Goal: Find specific page/section: Find specific page/section

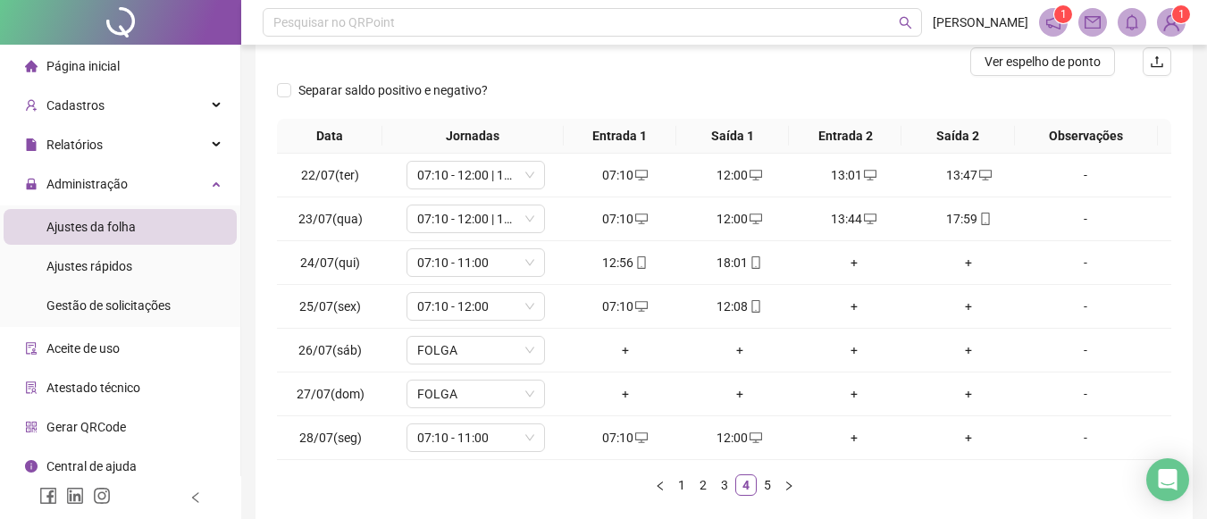
scroll to position [243, 0]
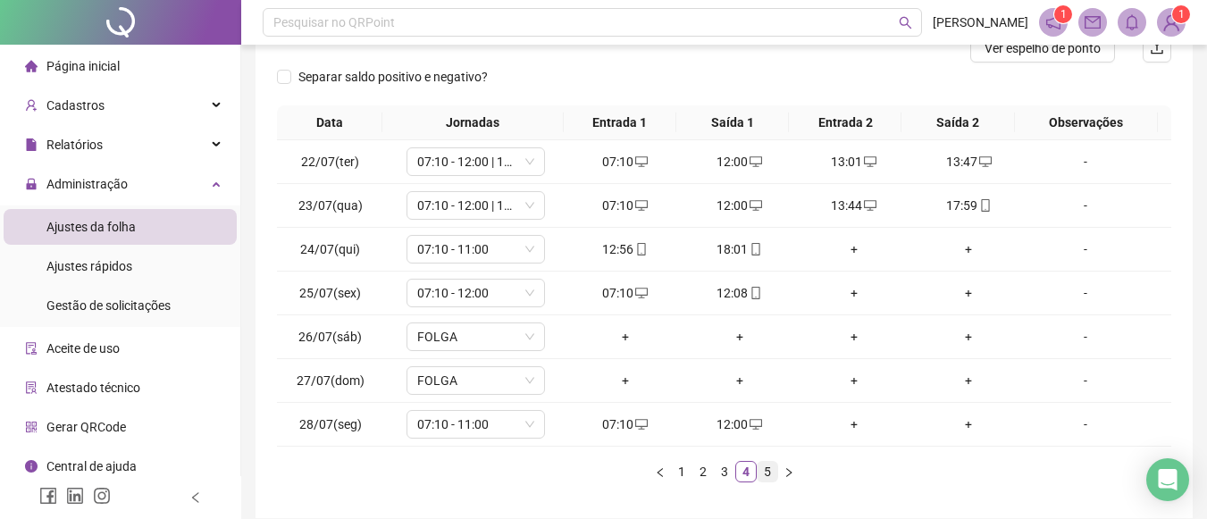
click at [768, 476] on link "5" at bounding box center [767, 472] width 20 height 20
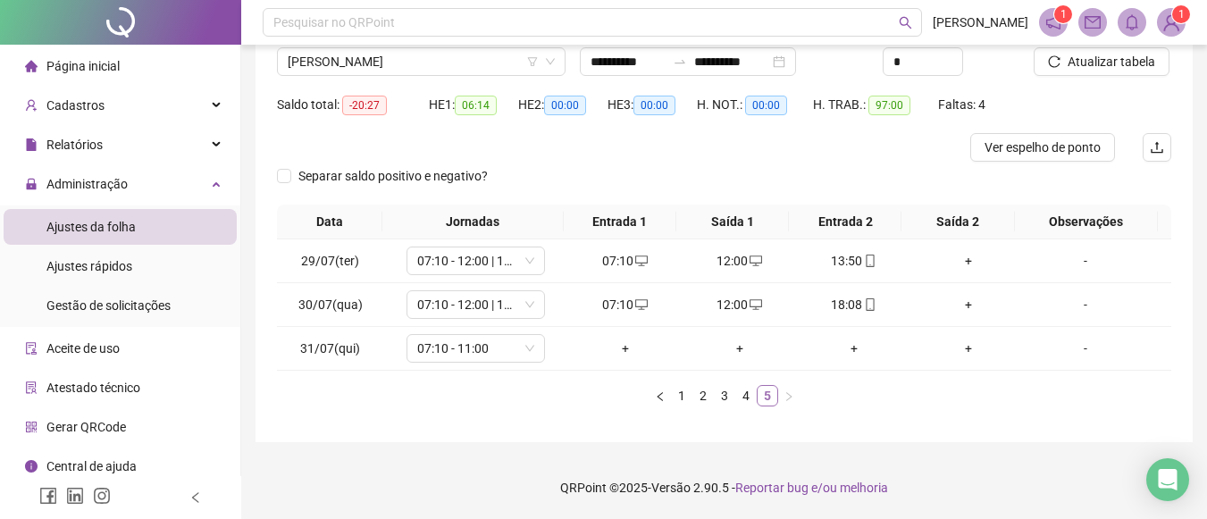
scroll to position [144, 0]
click at [524, 259] on icon "down" at bounding box center [529, 260] width 11 height 11
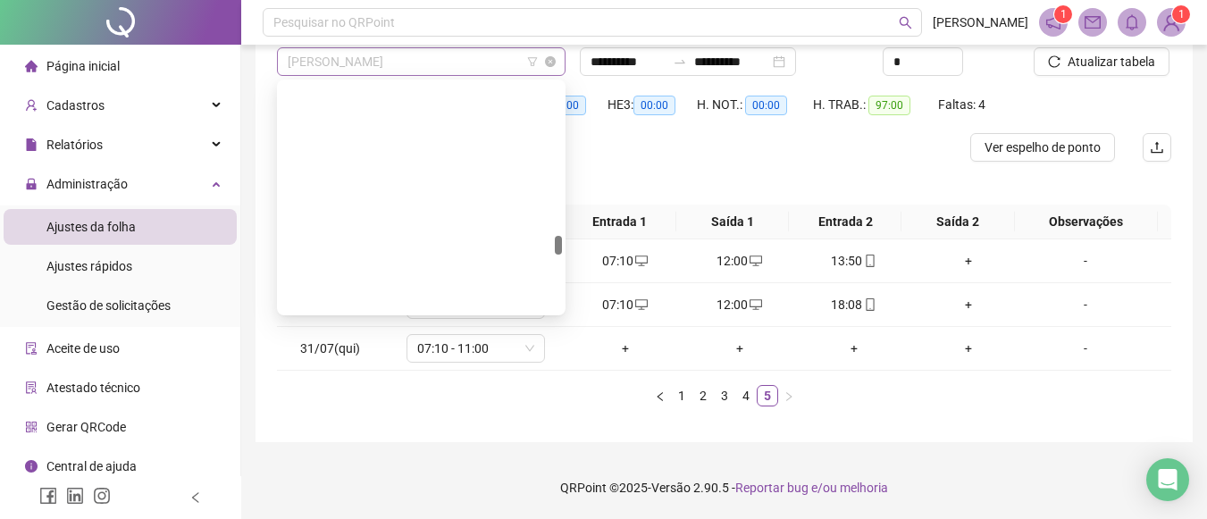
click at [504, 58] on span "[PERSON_NAME]" at bounding box center [421, 61] width 267 height 27
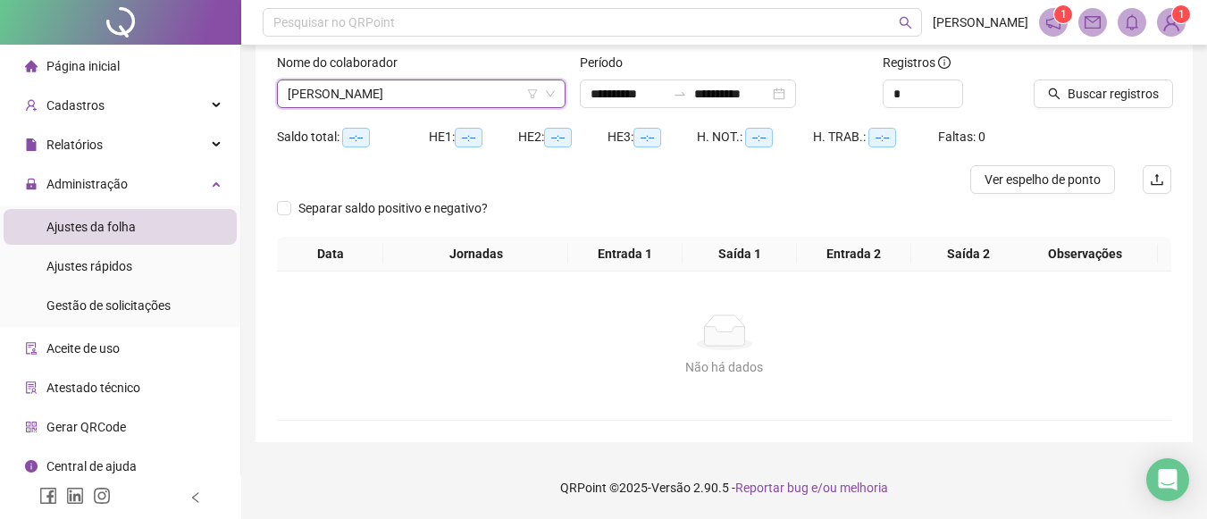
scroll to position [112, 0]
click at [1134, 94] on span "Buscar registros" at bounding box center [1112, 94] width 91 height 20
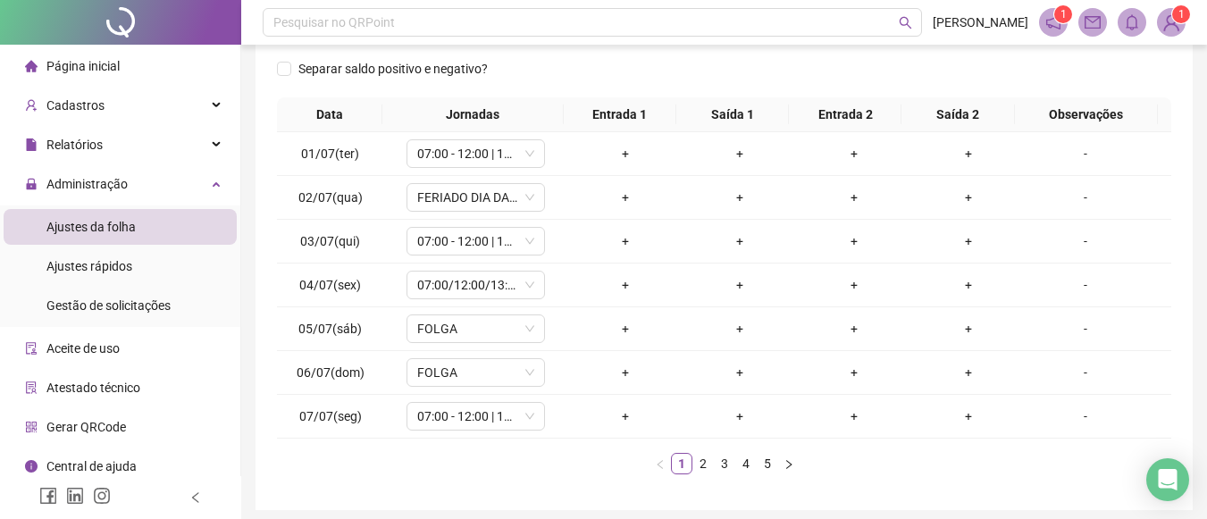
scroll to position [305, 0]
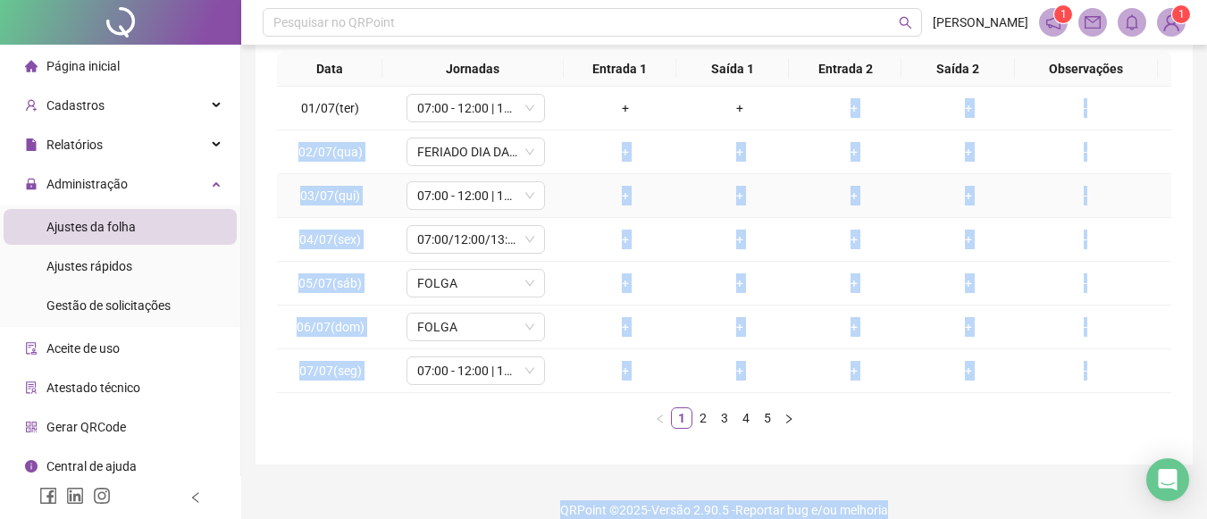
drag, startPoint x: 833, startPoint y: 129, endPoint x: 921, endPoint y: 560, distance: 440.4
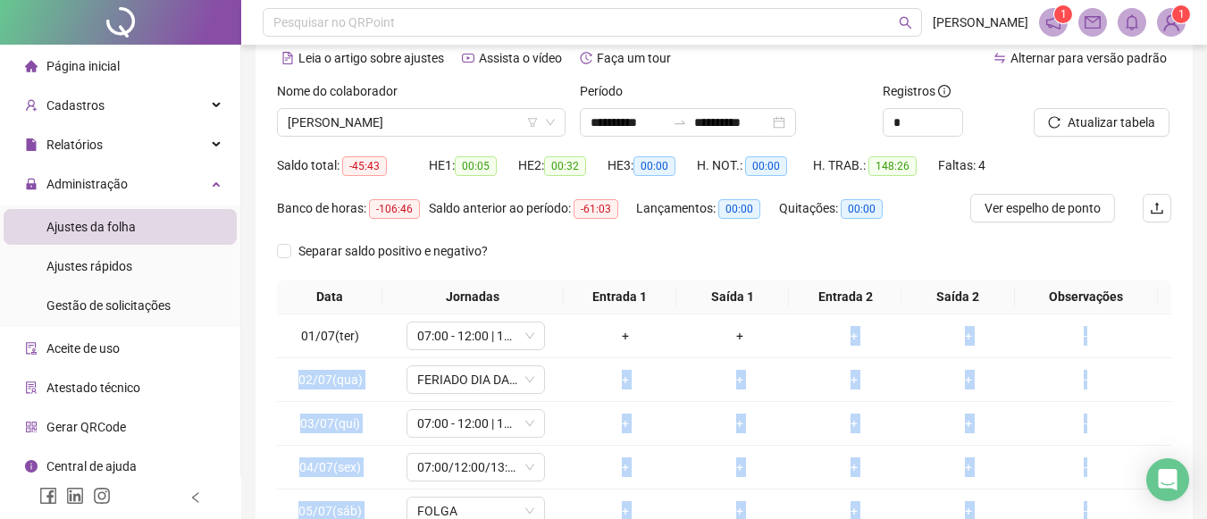
scroll to position [79, 0]
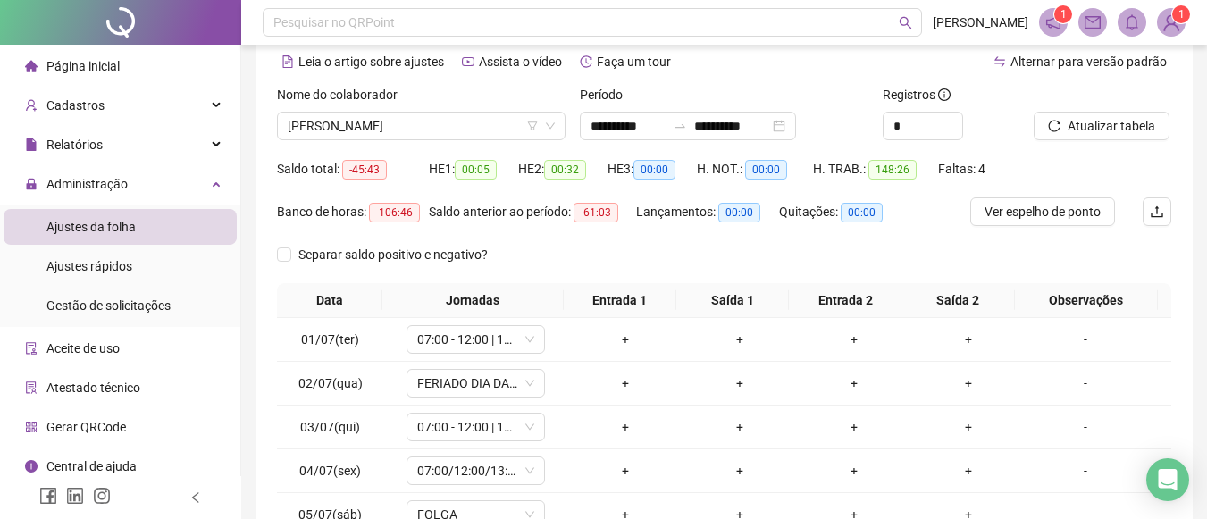
click at [1031, 271] on div "Separar saldo positivo e negativo?" at bounding box center [724, 261] width 894 height 43
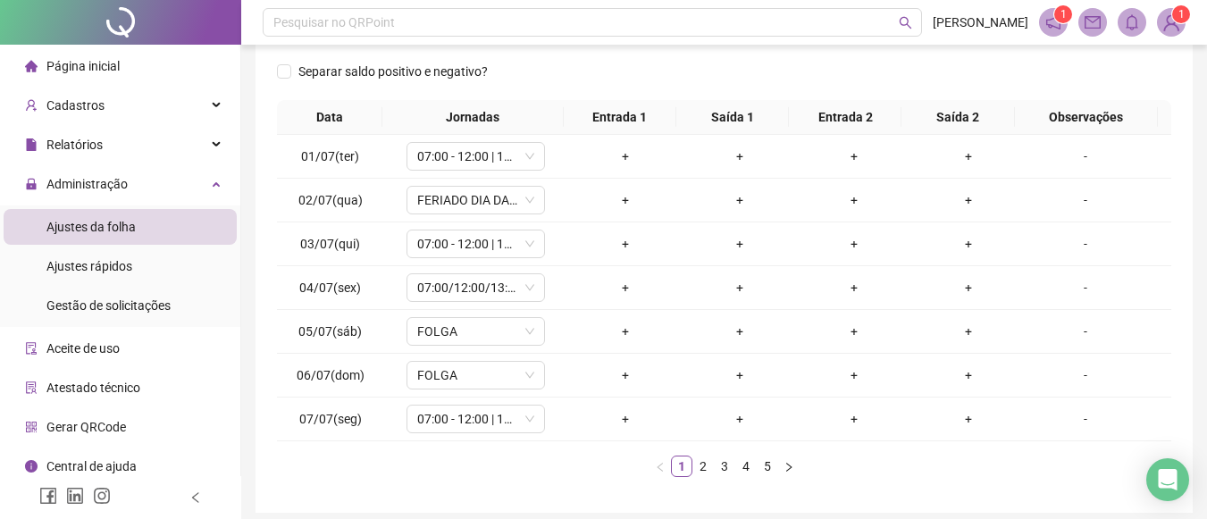
scroll to position [271, 0]
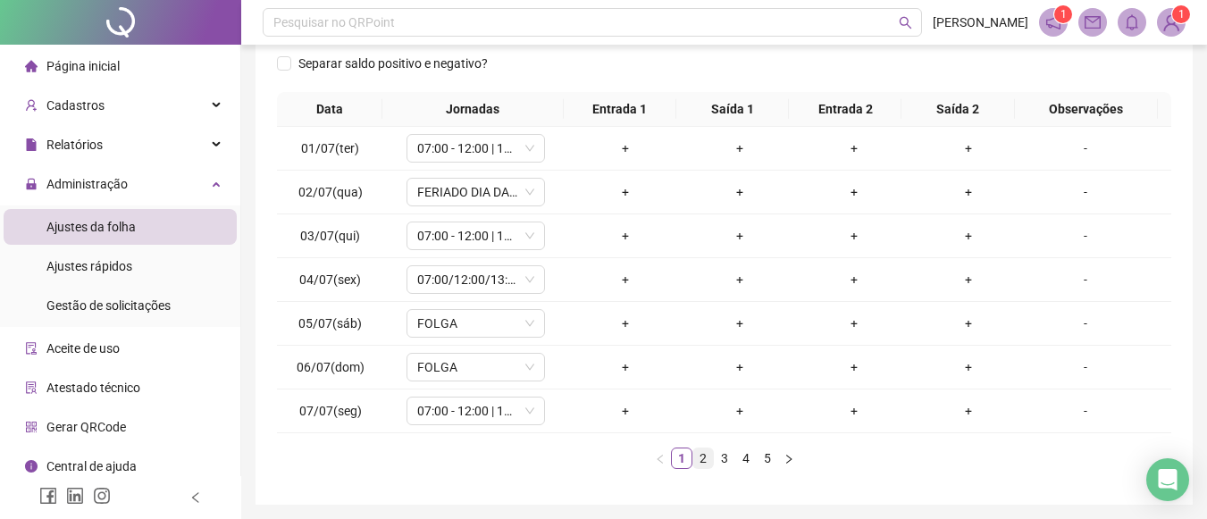
click at [706, 463] on link "2" at bounding box center [703, 458] width 20 height 20
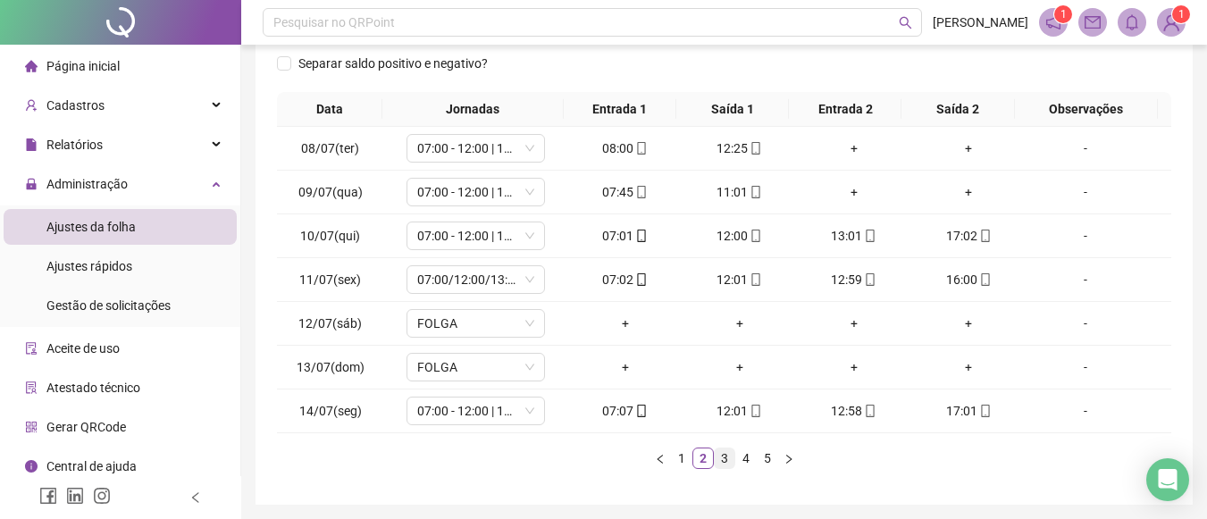
click at [726, 453] on link "3" at bounding box center [725, 458] width 20 height 20
click at [747, 459] on link "4" at bounding box center [746, 458] width 20 height 20
click at [771, 462] on link "5" at bounding box center [767, 458] width 20 height 20
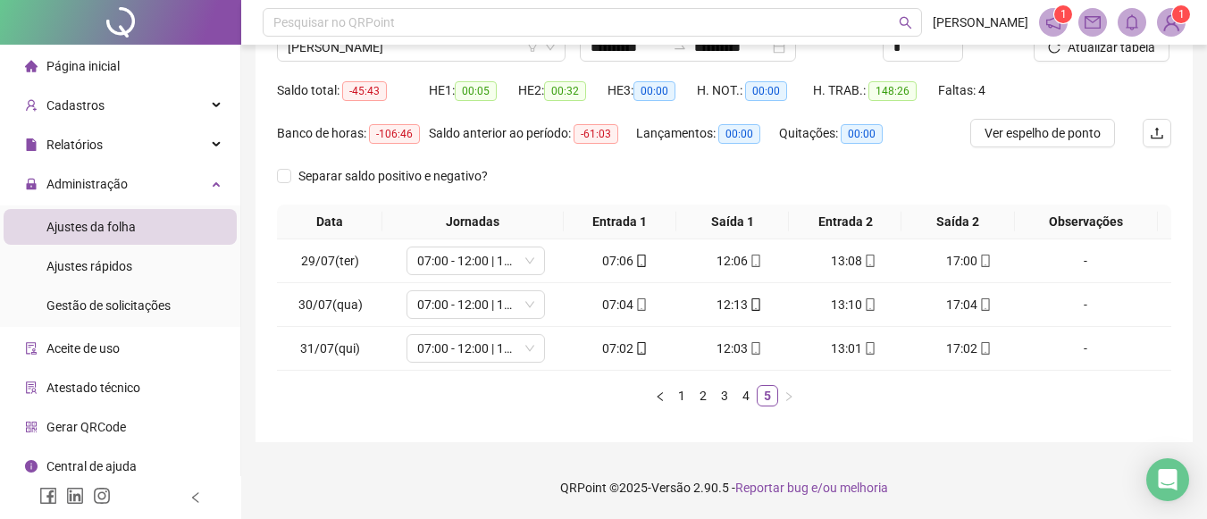
scroll to position [0, 0]
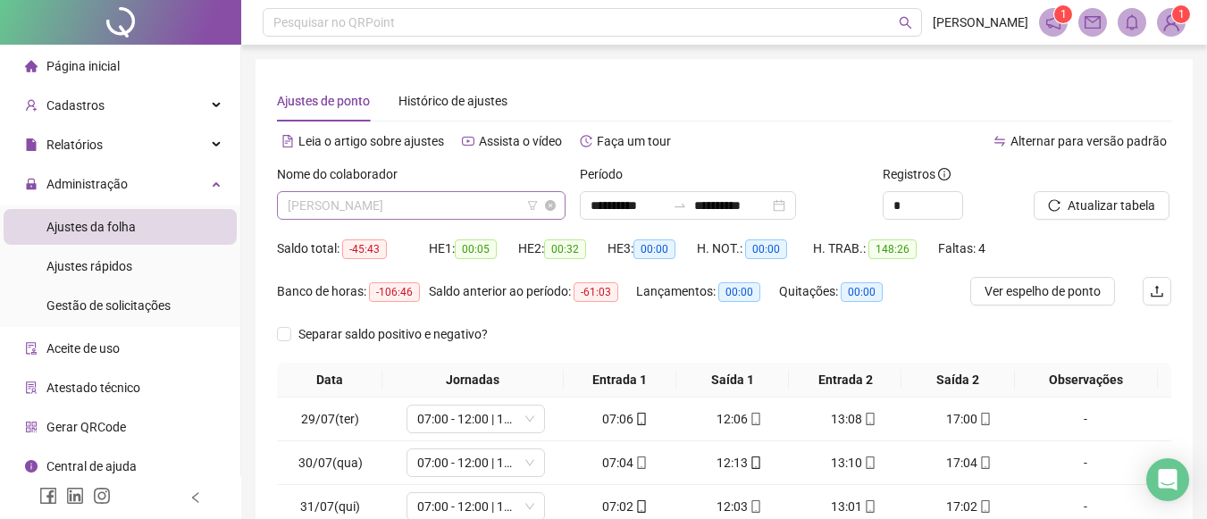
click at [494, 203] on span "[PERSON_NAME]" at bounding box center [421, 205] width 267 height 27
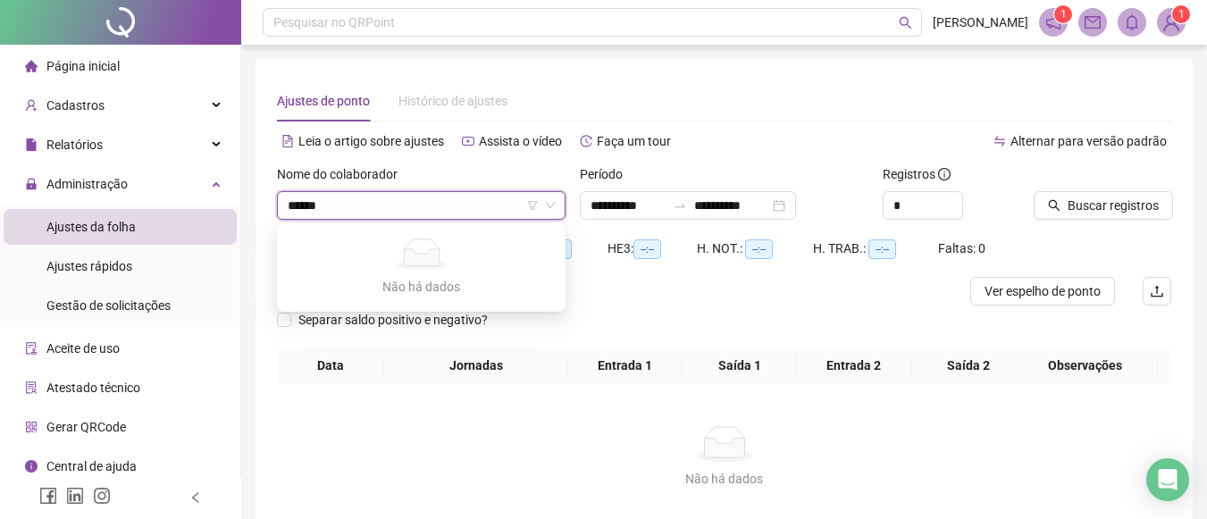
type input "******"
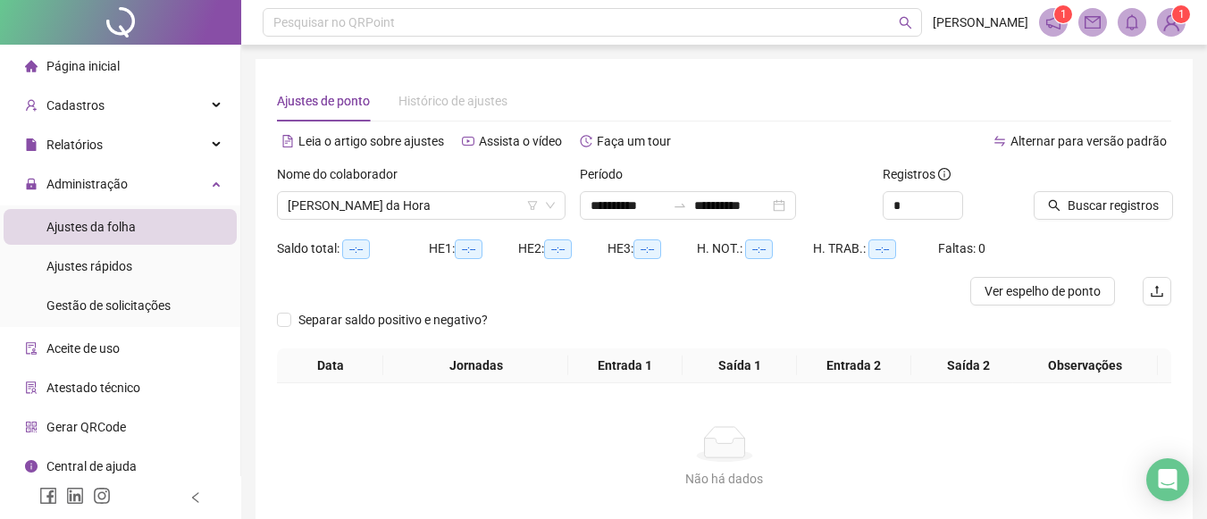
click at [343, 348] on th "Data" at bounding box center [330, 365] width 106 height 35
click at [1094, 200] on span "Buscar registros" at bounding box center [1112, 206] width 91 height 20
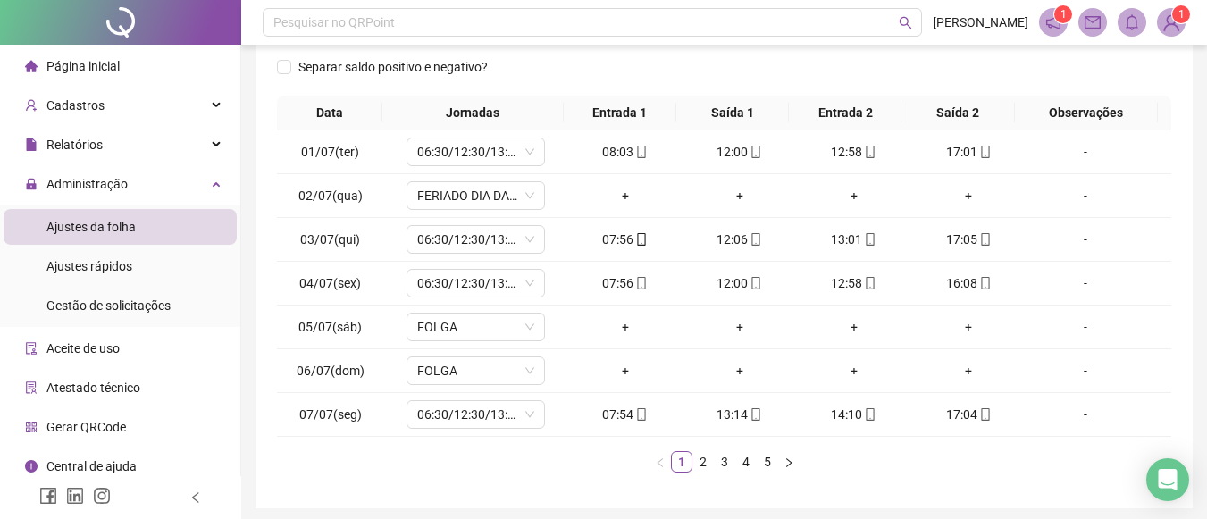
scroll to position [269, 0]
click at [710, 455] on link "2" at bounding box center [703, 460] width 20 height 20
click at [732, 457] on link "3" at bounding box center [725, 460] width 20 height 20
click at [751, 464] on link "4" at bounding box center [746, 460] width 20 height 20
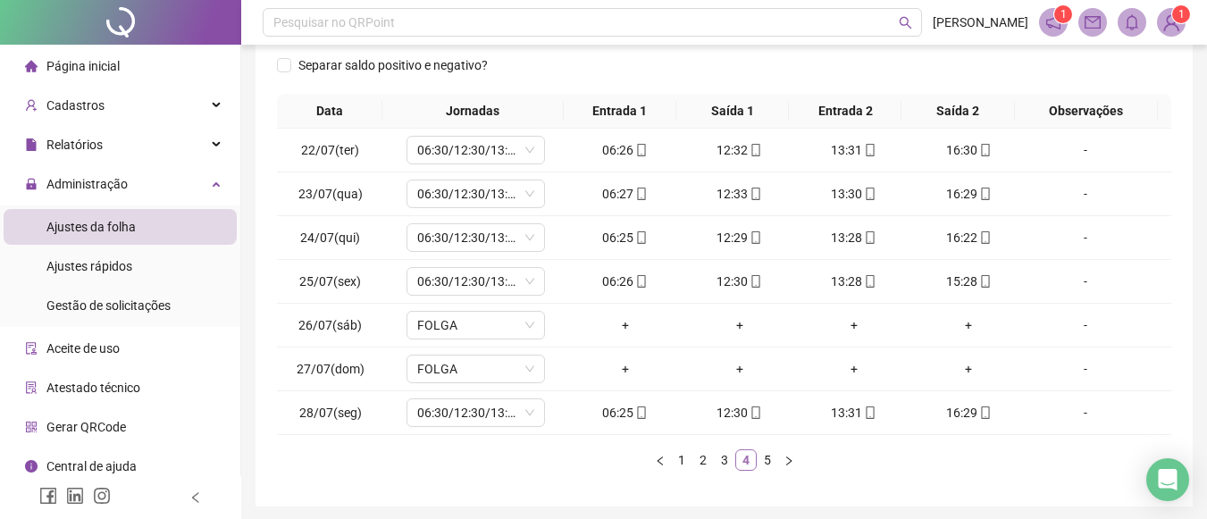
click at [751, 464] on link "4" at bounding box center [746, 460] width 20 height 20
click at [763, 457] on link "5" at bounding box center [767, 460] width 20 height 20
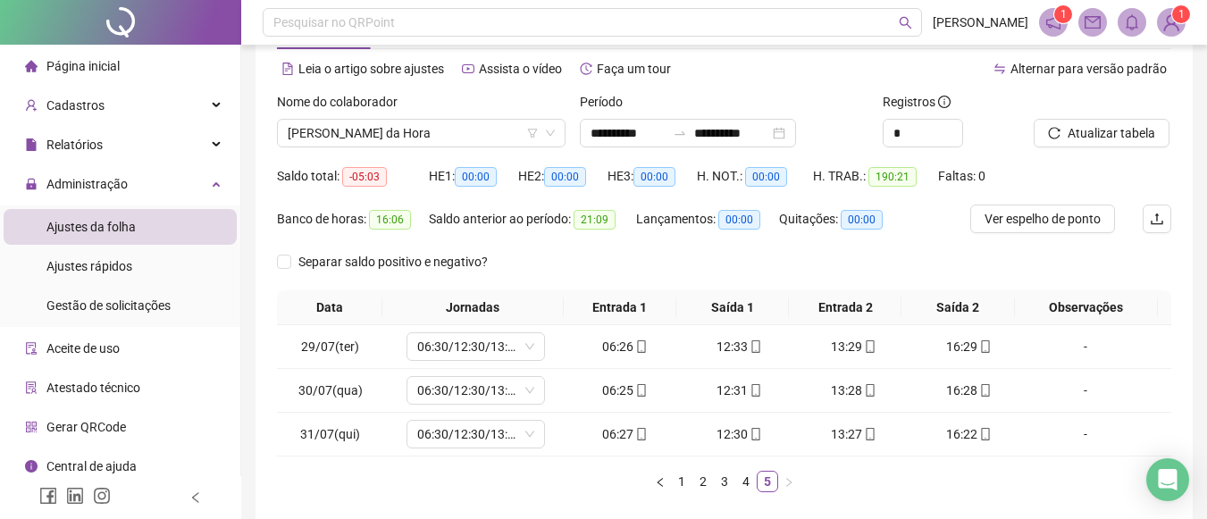
scroll to position [47, 0]
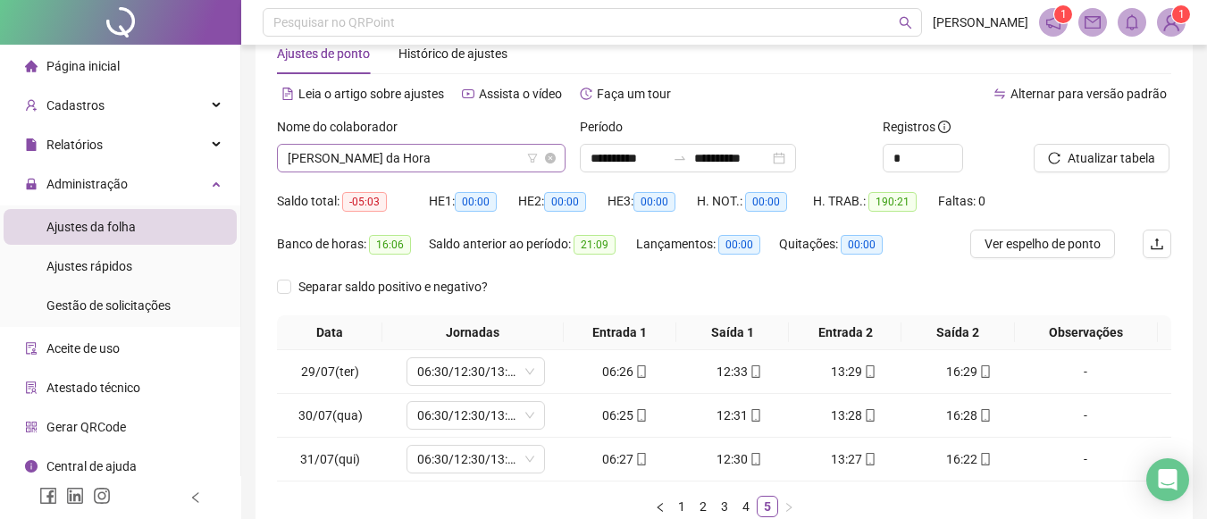
click at [474, 146] on span "[PERSON_NAME] da Hora" at bounding box center [421, 158] width 267 height 27
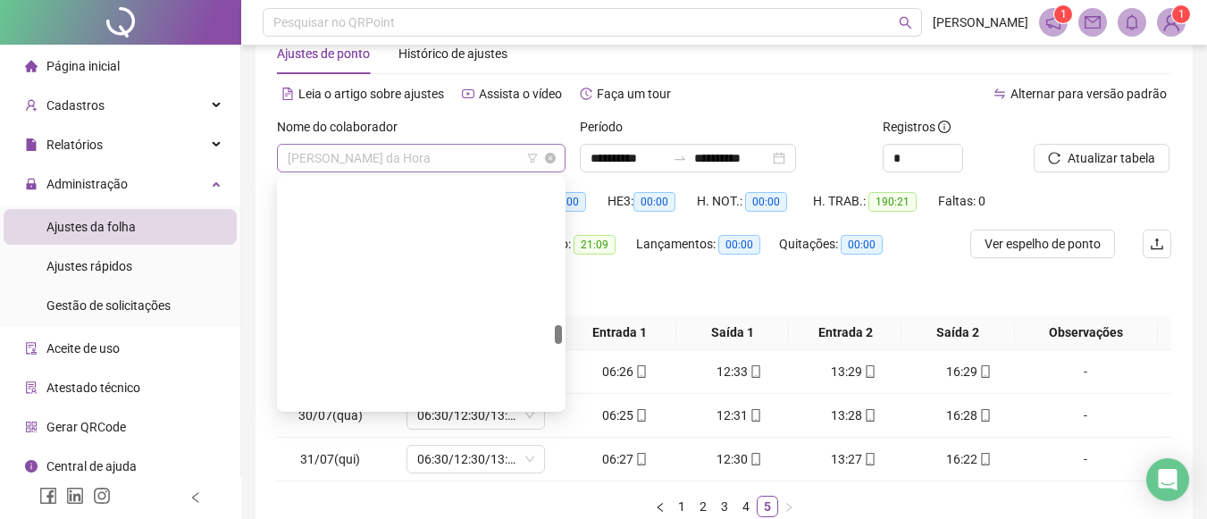
scroll to position [1744, 0]
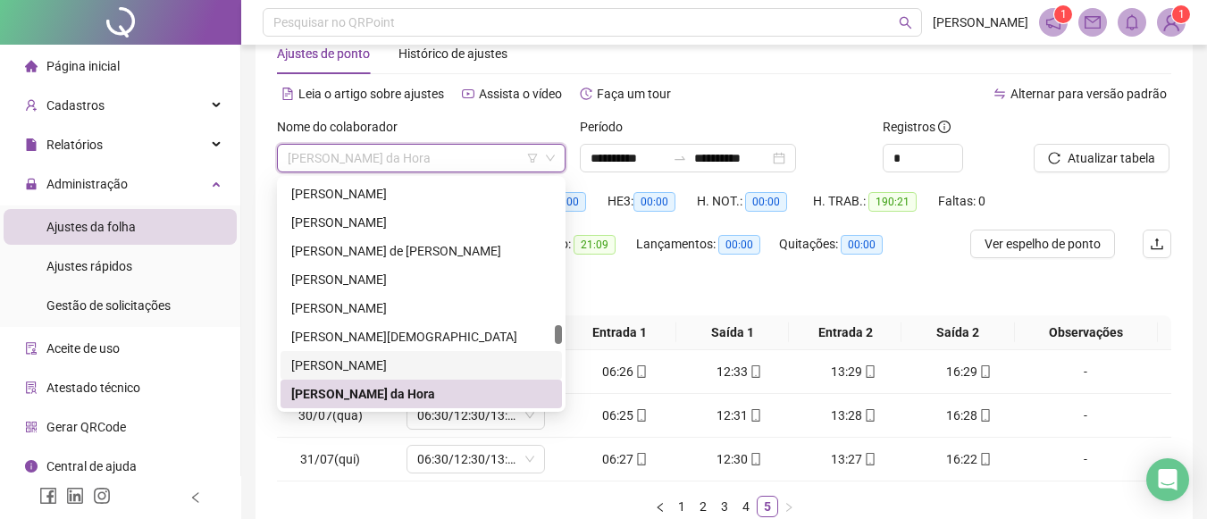
click at [373, 354] on div "[PERSON_NAME]" at bounding box center [420, 365] width 281 height 29
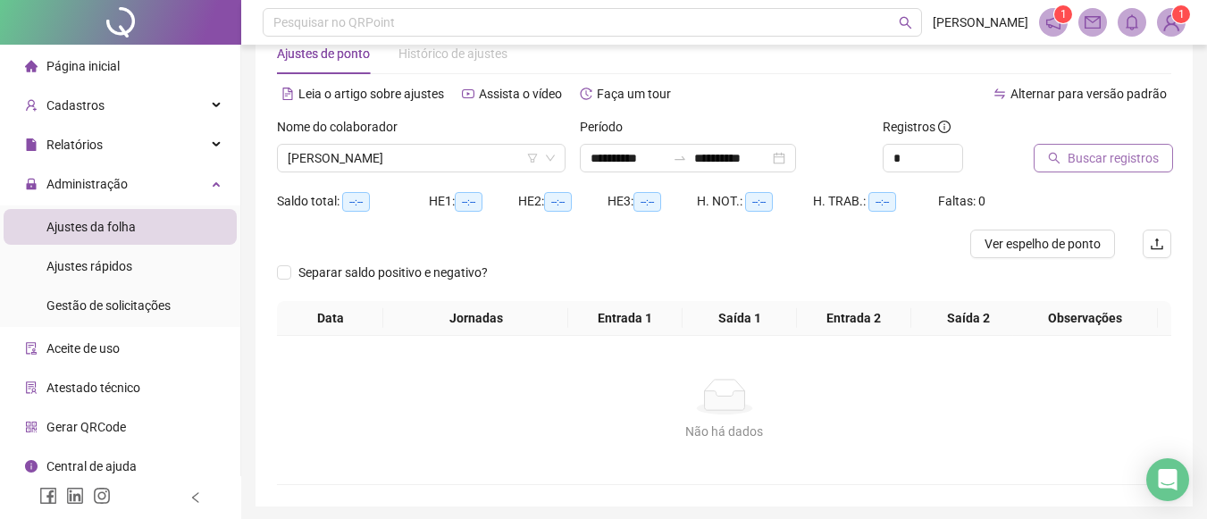
click at [1078, 150] on span "Buscar registros" at bounding box center [1112, 158] width 91 height 20
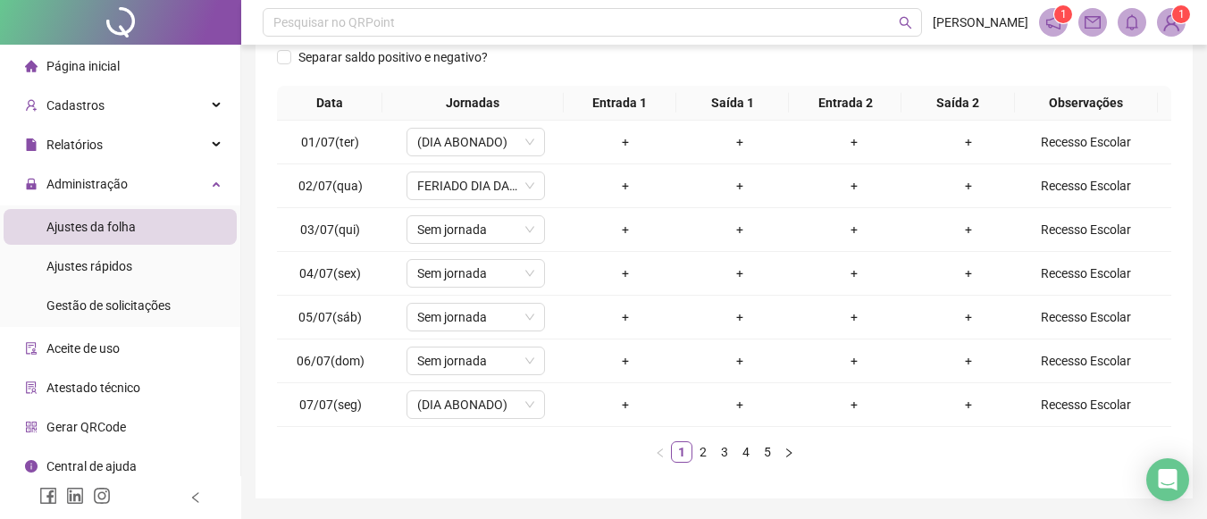
scroll to position [252, 0]
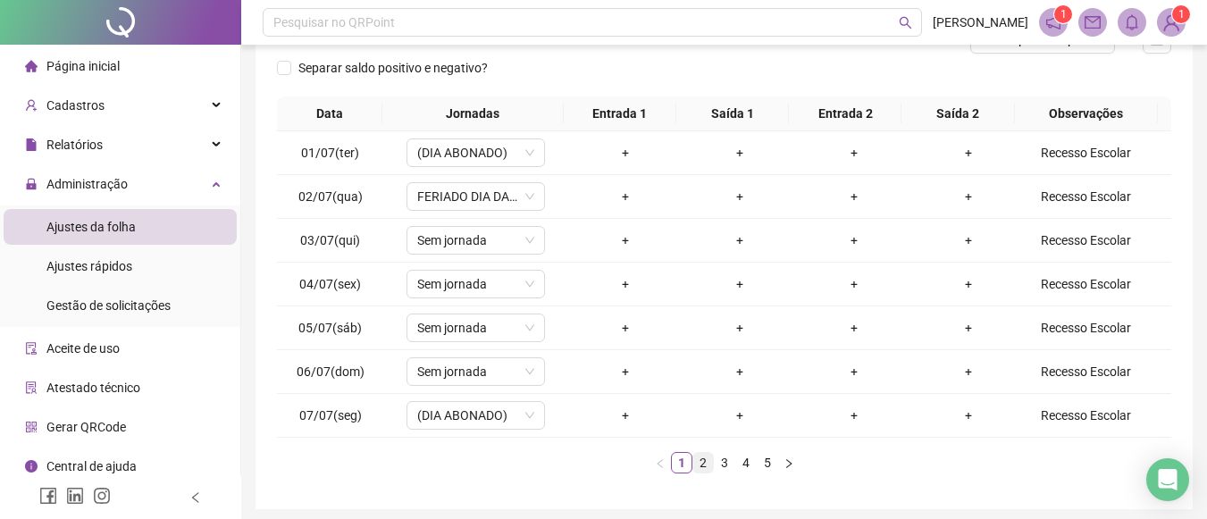
click at [707, 464] on link "2" at bounding box center [703, 463] width 20 height 20
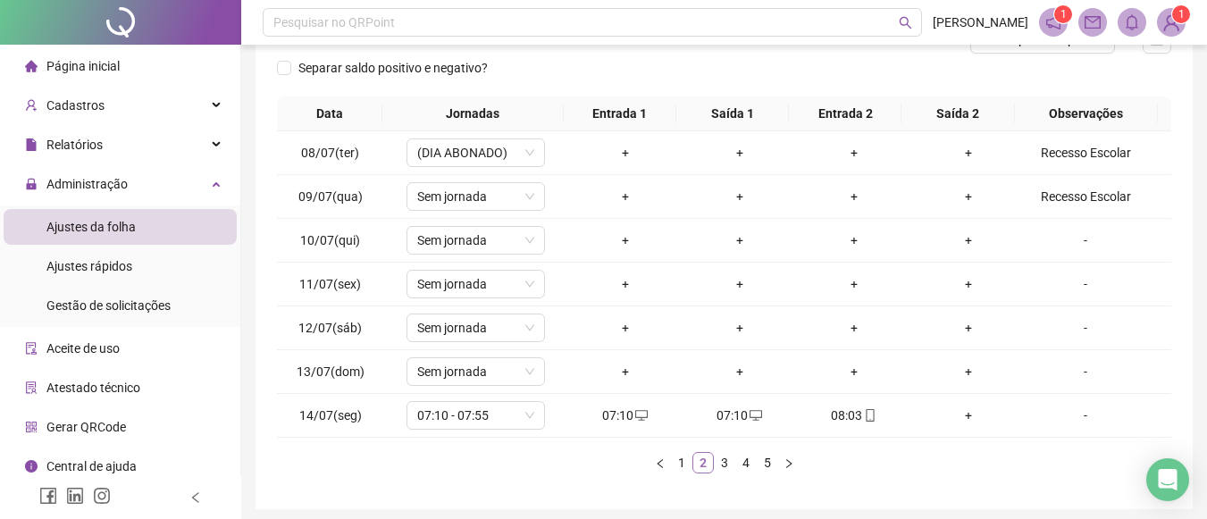
click at [707, 464] on link "2" at bounding box center [703, 463] width 20 height 20
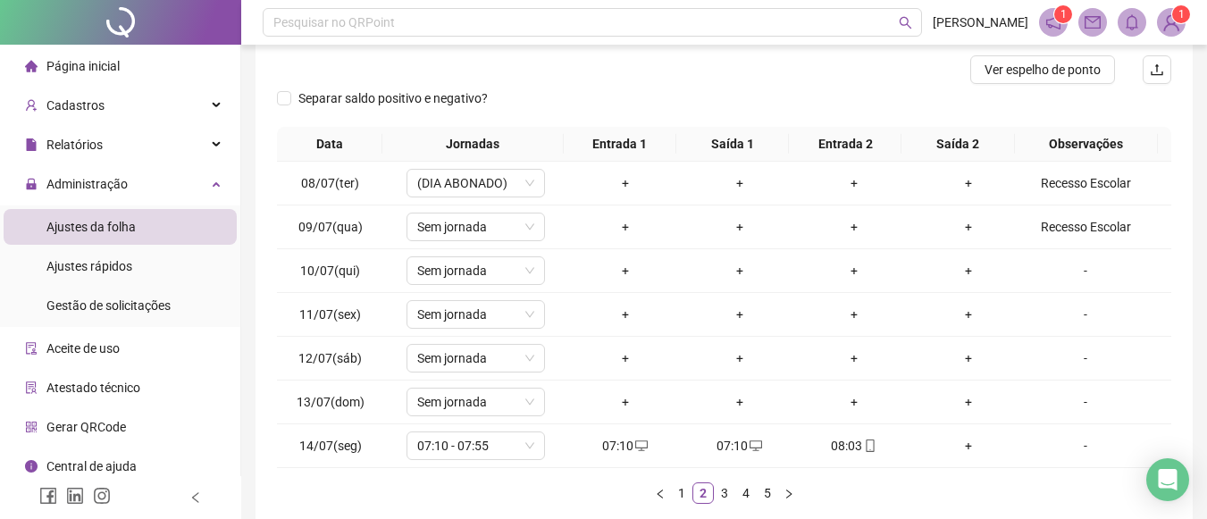
scroll to position [319, 0]
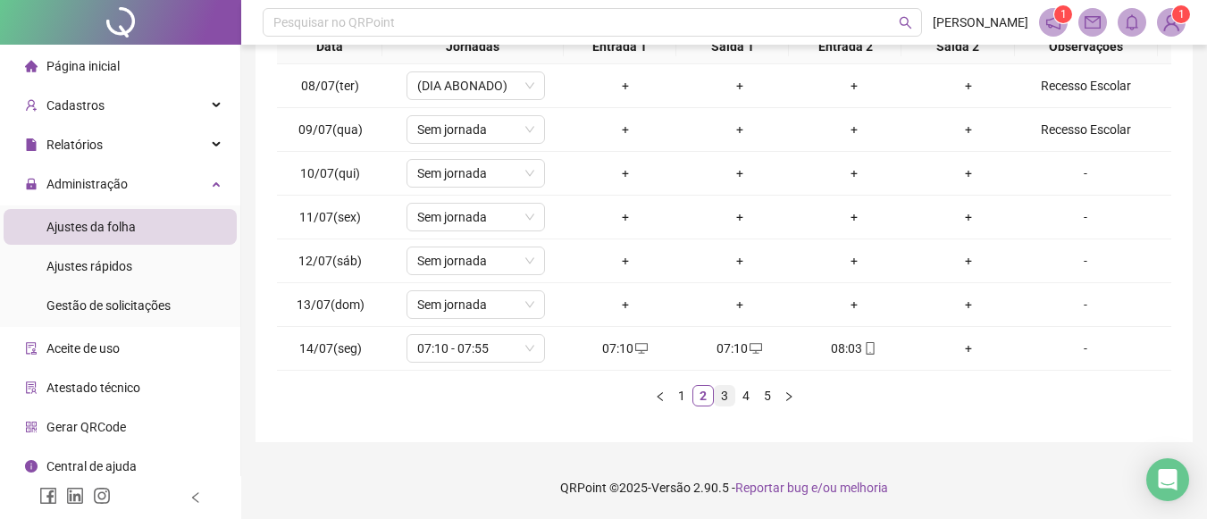
click at [725, 397] on link "3" at bounding box center [725, 396] width 20 height 20
click at [745, 389] on link "4" at bounding box center [746, 396] width 20 height 20
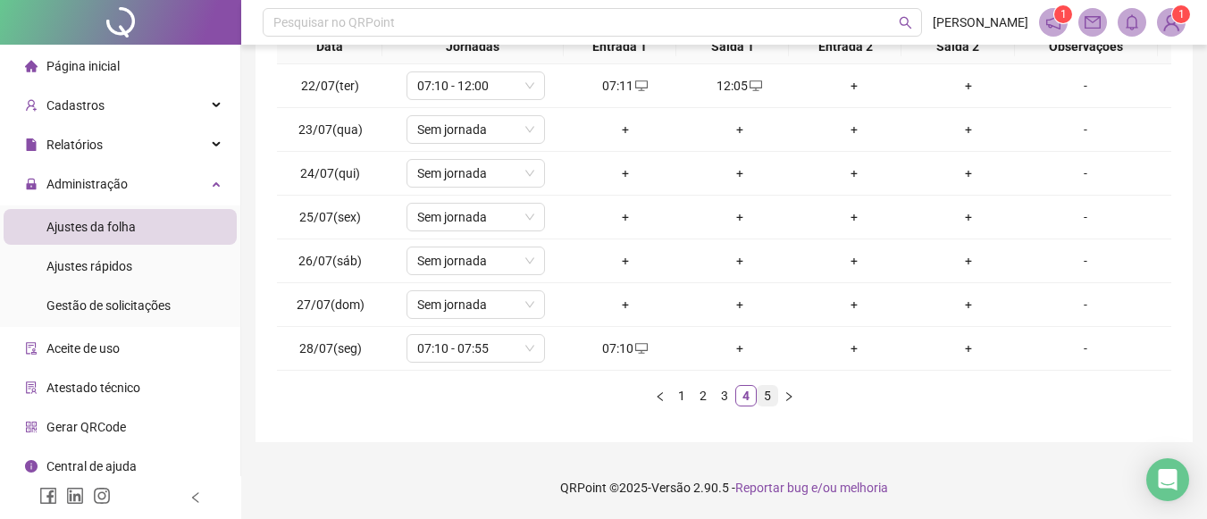
click at [761, 395] on link "5" at bounding box center [767, 396] width 20 height 20
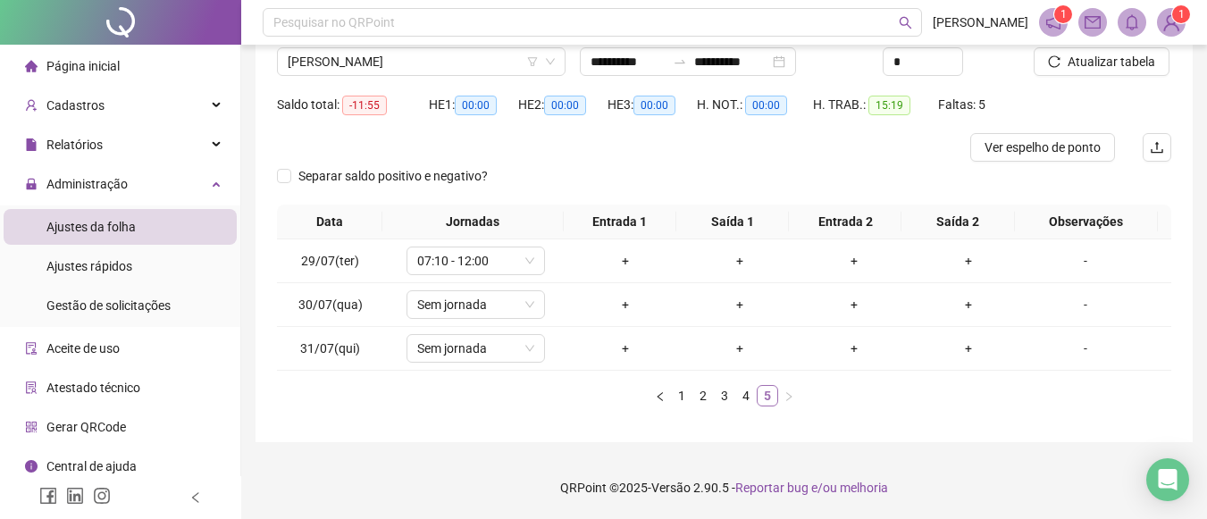
scroll to position [144, 0]
click at [525, 67] on span "[PERSON_NAME]" at bounding box center [421, 61] width 267 height 27
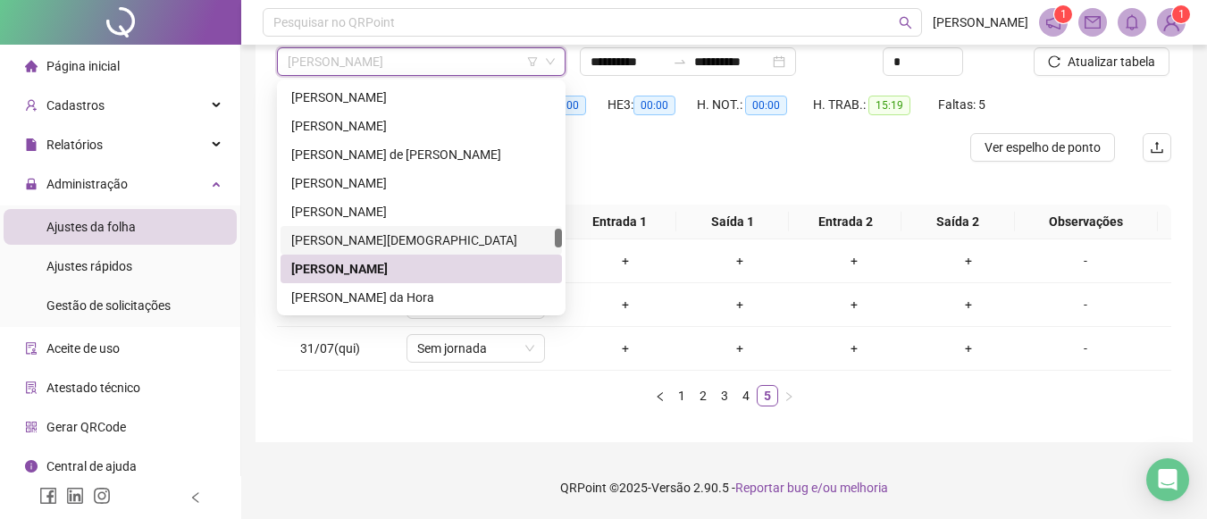
click at [426, 234] on div "[PERSON_NAME][DEMOGRAPHIC_DATA]" at bounding box center [421, 240] width 260 height 20
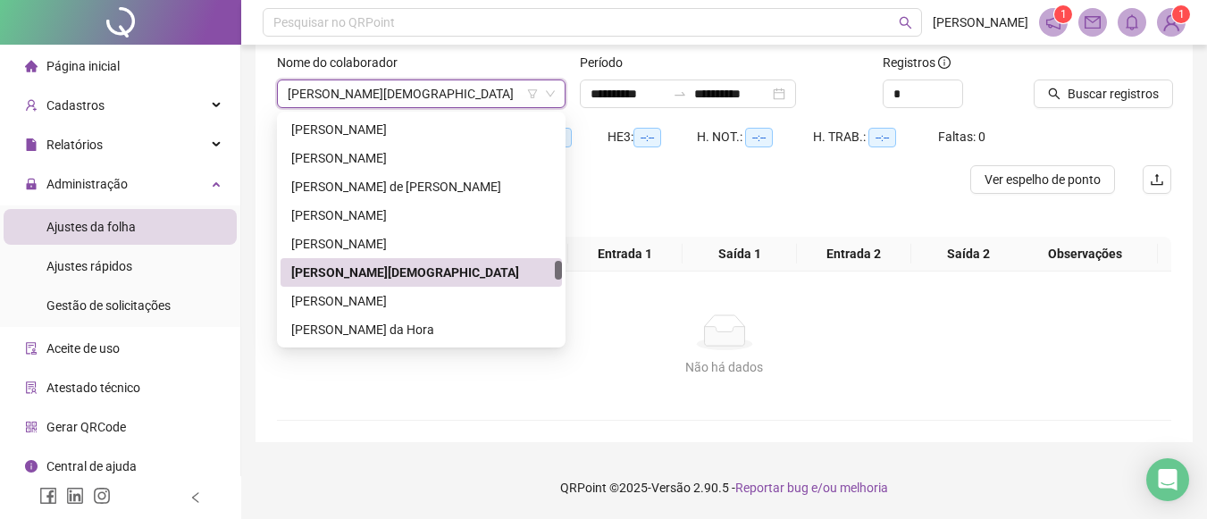
scroll to position [112, 0]
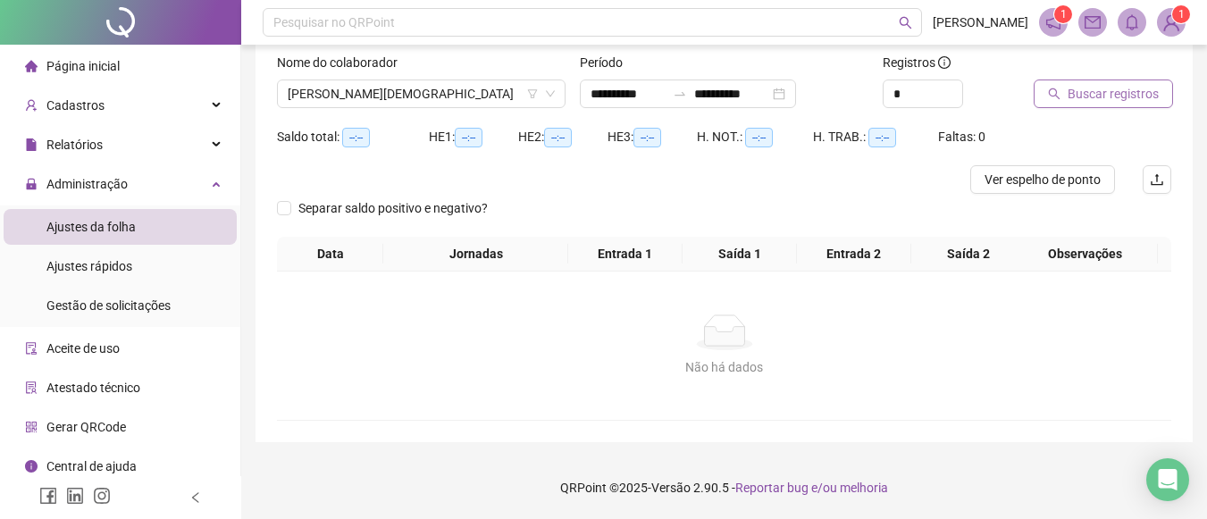
click at [1071, 96] on span "Buscar registros" at bounding box center [1112, 94] width 91 height 20
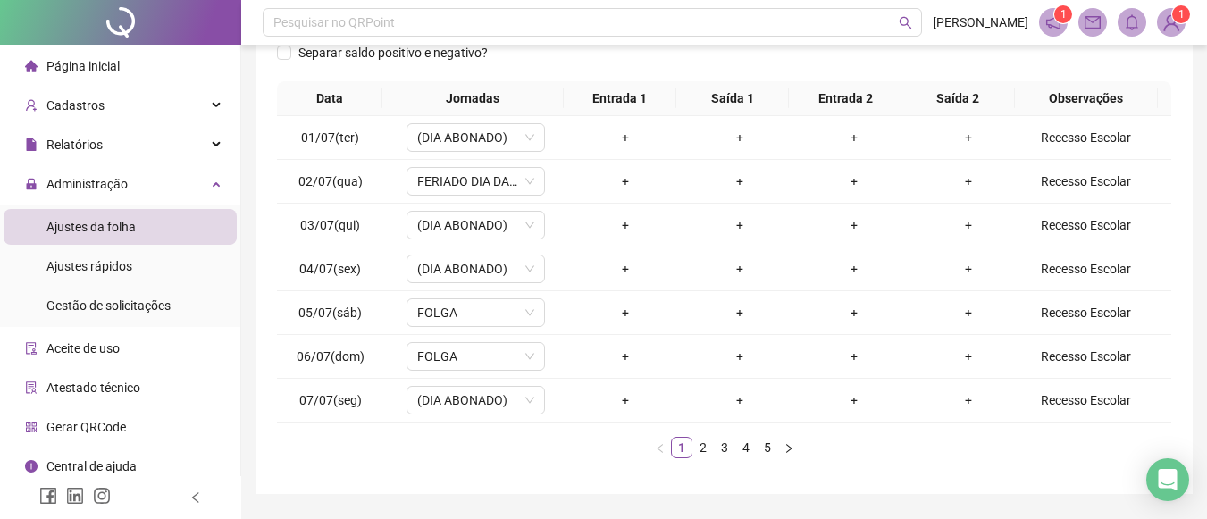
scroll to position [319, 0]
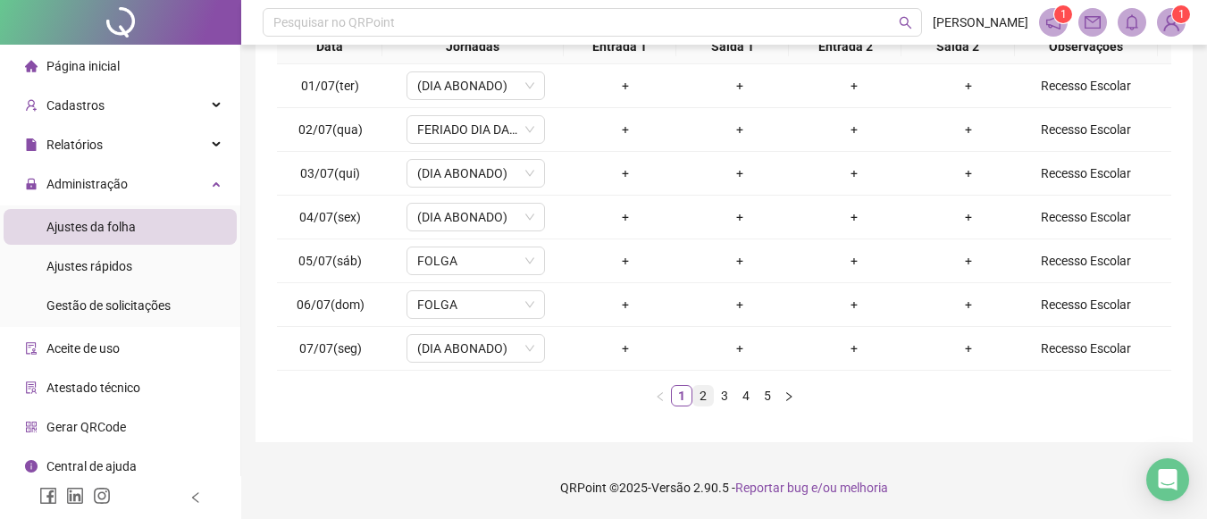
click at [709, 400] on link "2" at bounding box center [703, 396] width 20 height 20
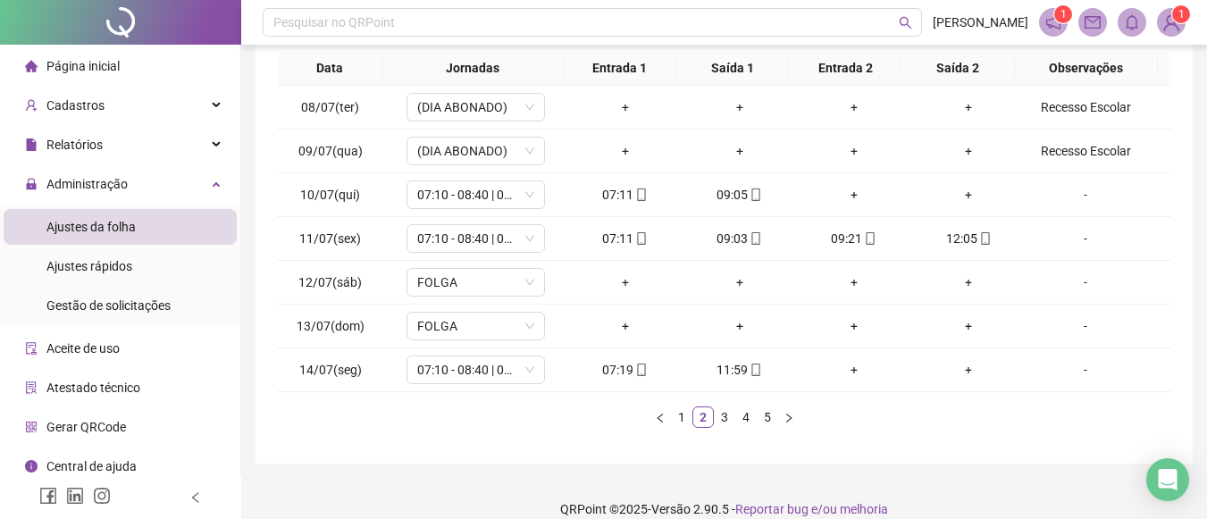
scroll to position [228, 0]
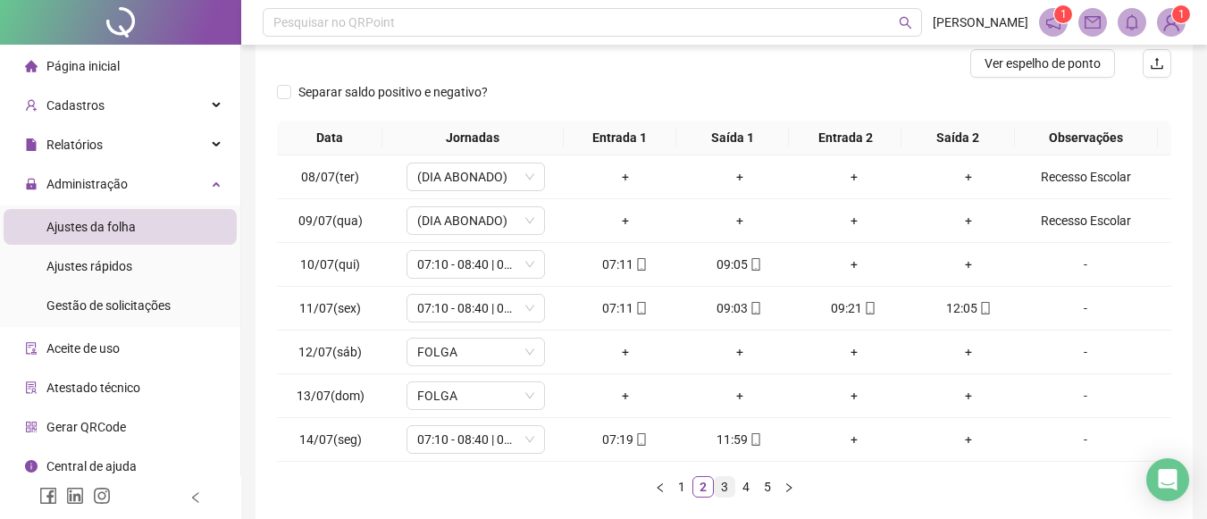
click at [721, 485] on link "3" at bounding box center [725, 487] width 20 height 20
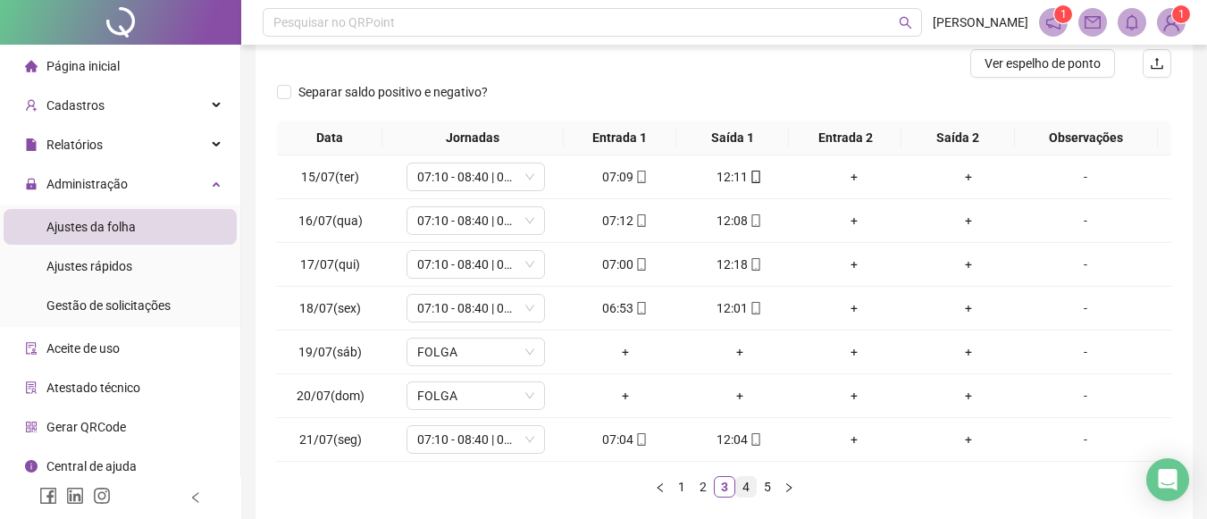
click at [748, 484] on link "4" at bounding box center [746, 487] width 20 height 20
click at [773, 481] on link "5" at bounding box center [767, 487] width 20 height 20
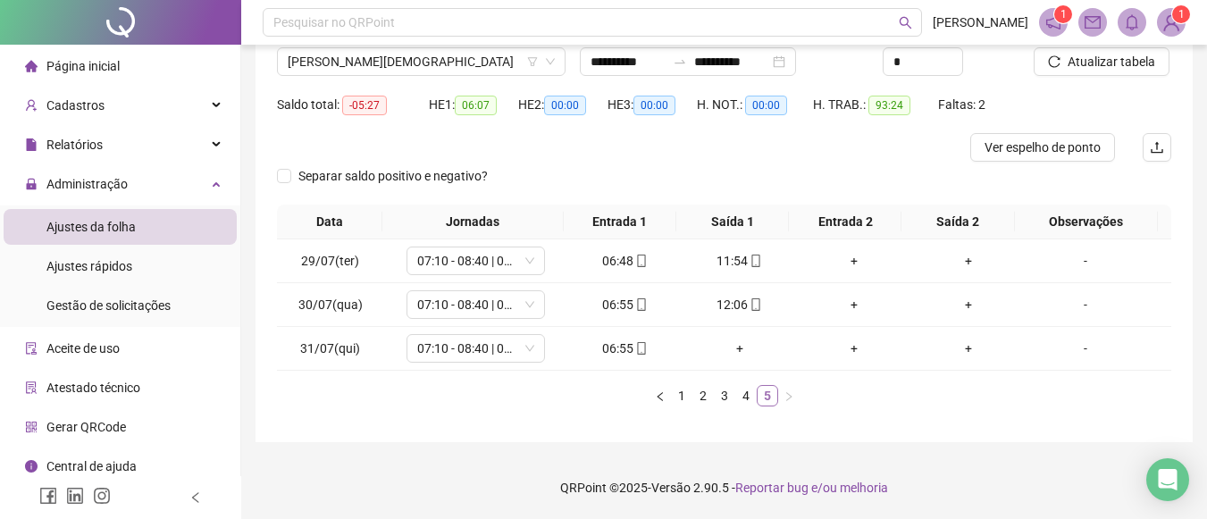
scroll to position [144, 0]
click at [743, 401] on link "4" at bounding box center [746, 396] width 20 height 20
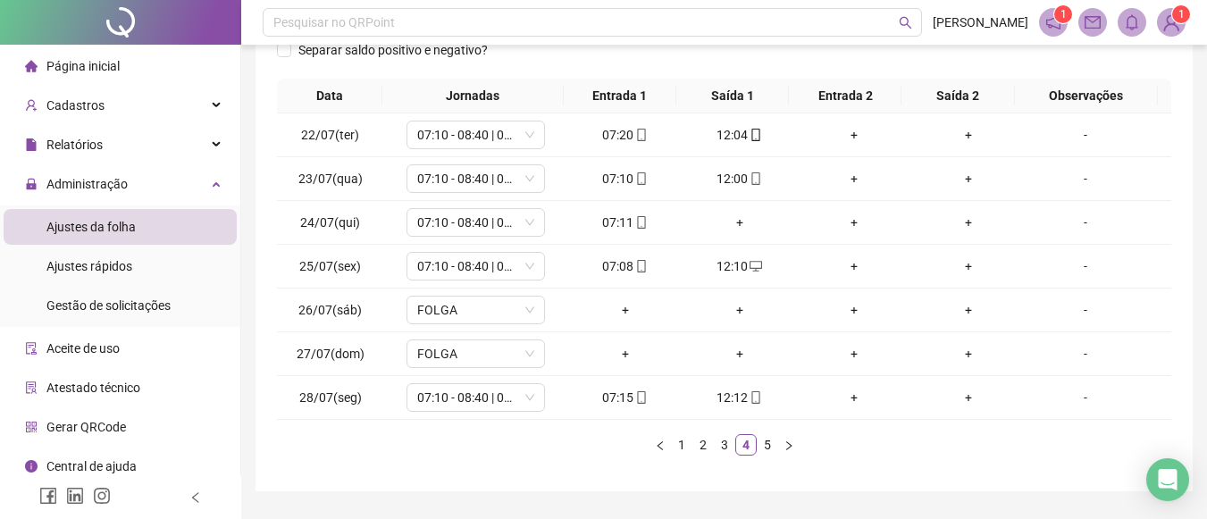
scroll to position [314, 0]
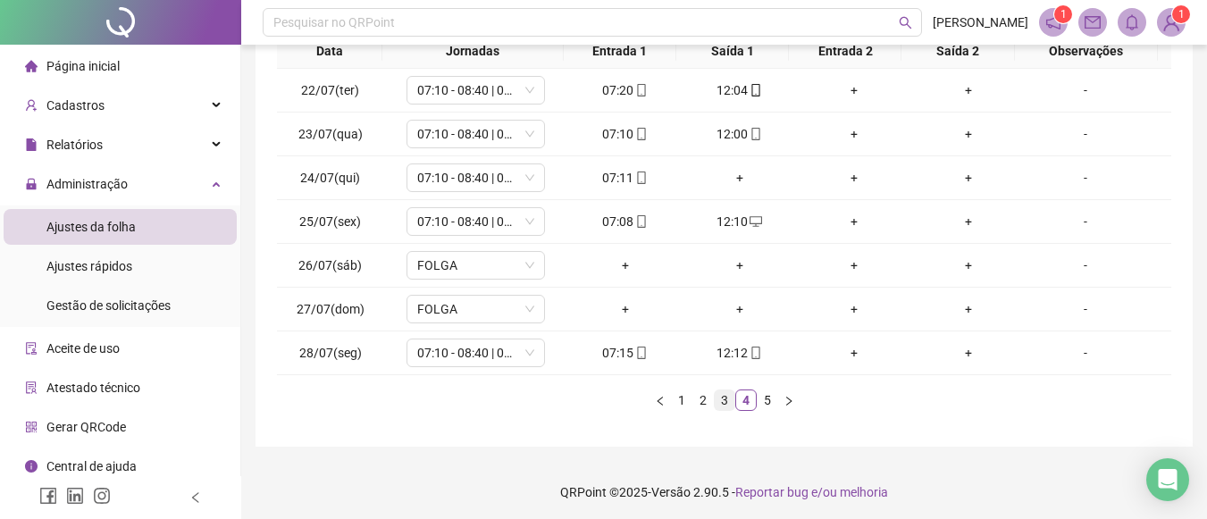
click at [721, 397] on link "3" at bounding box center [725, 400] width 20 height 20
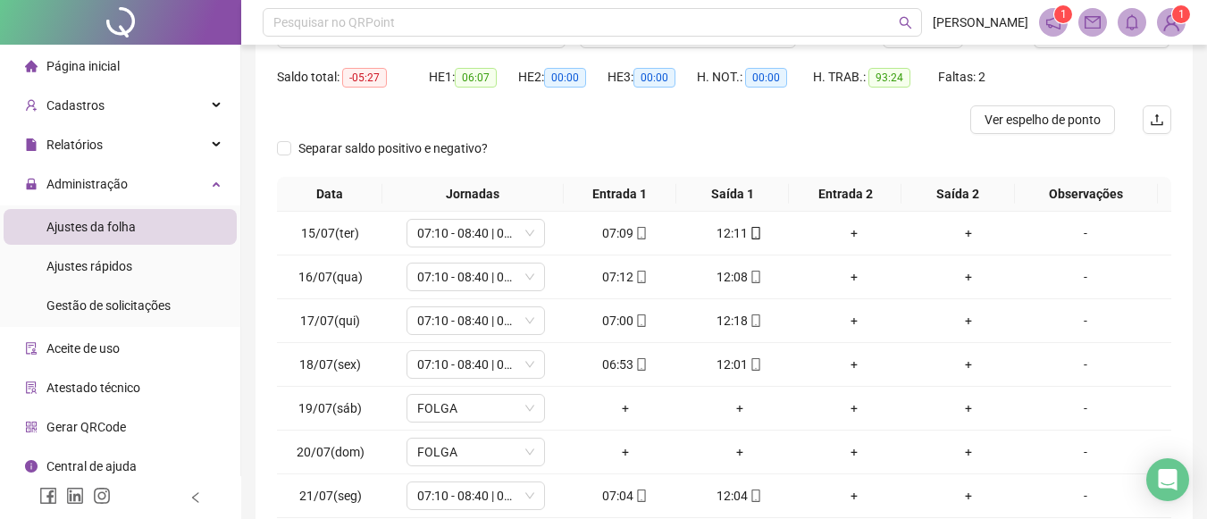
scroll to position [70, 0]
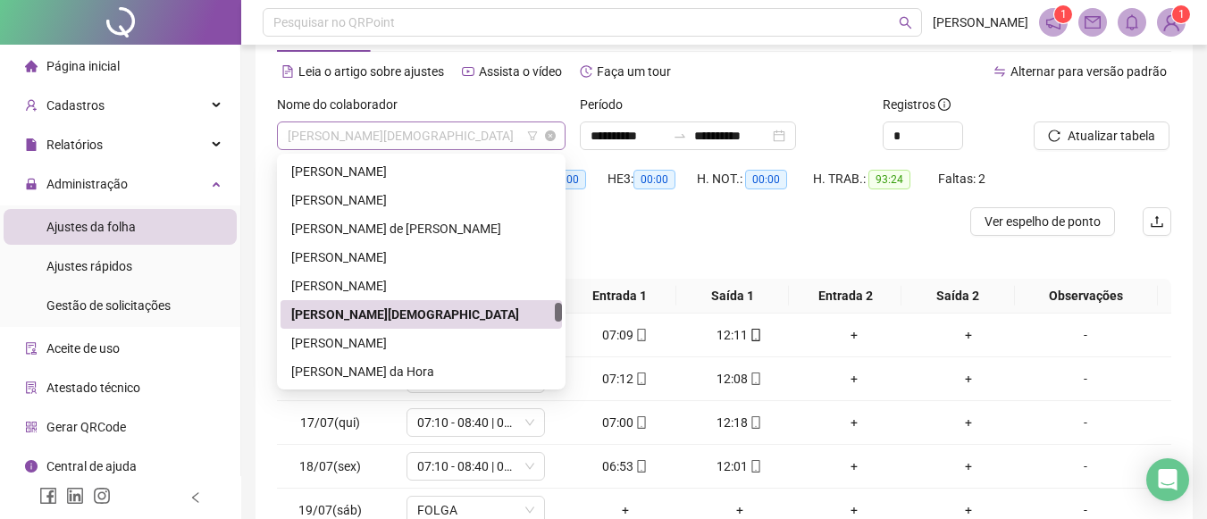
click at [468, 130] on span "[PERSON_NAME][DEMOGRAPHIC_DATA]" at bounding box center [421, 135] width 267 height 27
click at [398, 275] on div "[PERSON_NAME]" at bounding box center [420, 286] width 281 height 29
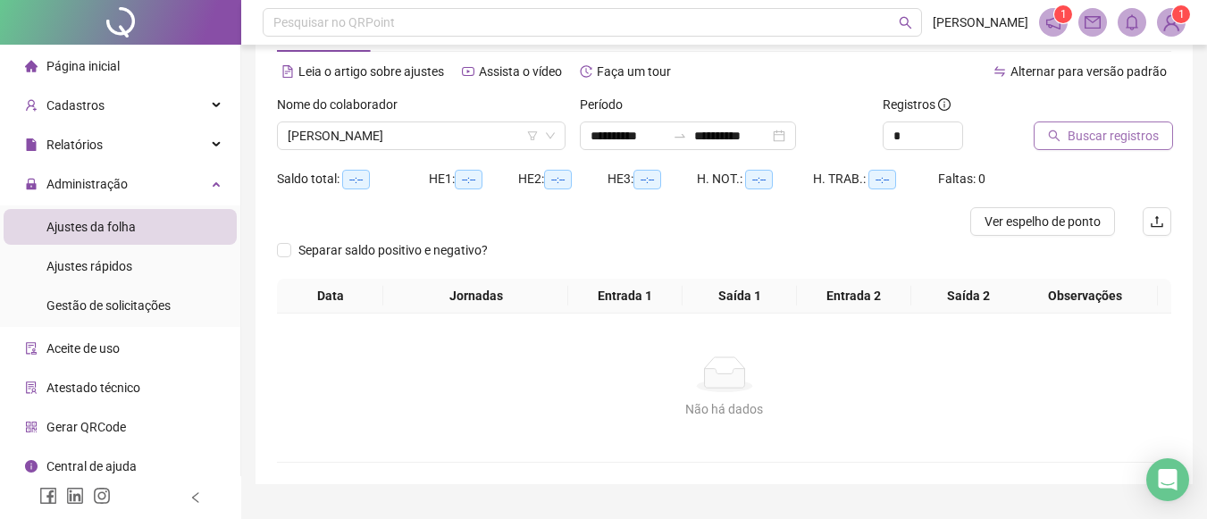
click at [1090, 127] on span "Buscar registros" at bounding box center [1112, 136] width 91 height 20
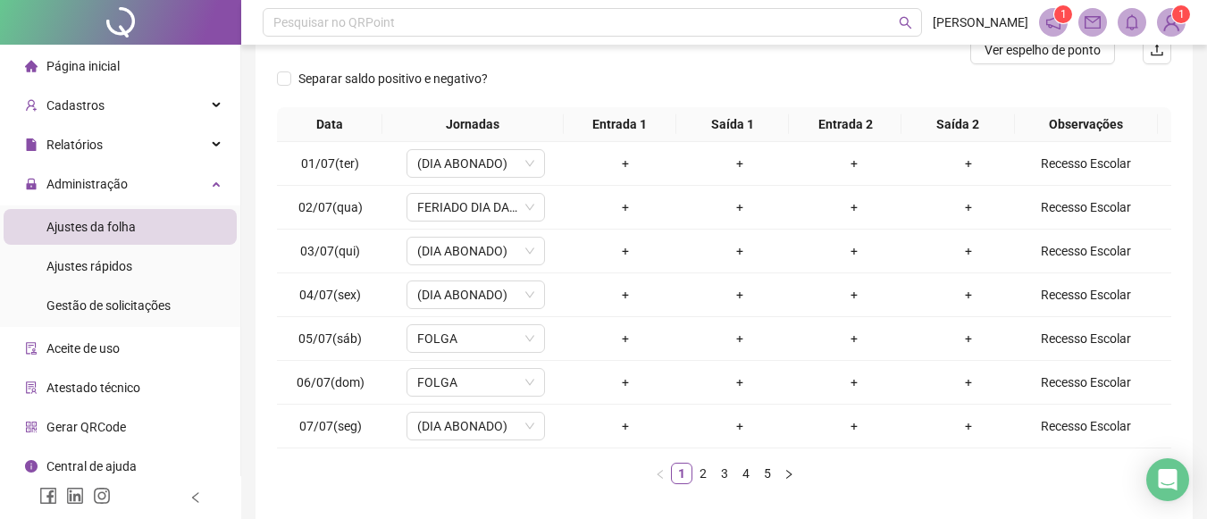
scroll to position [319, 0]
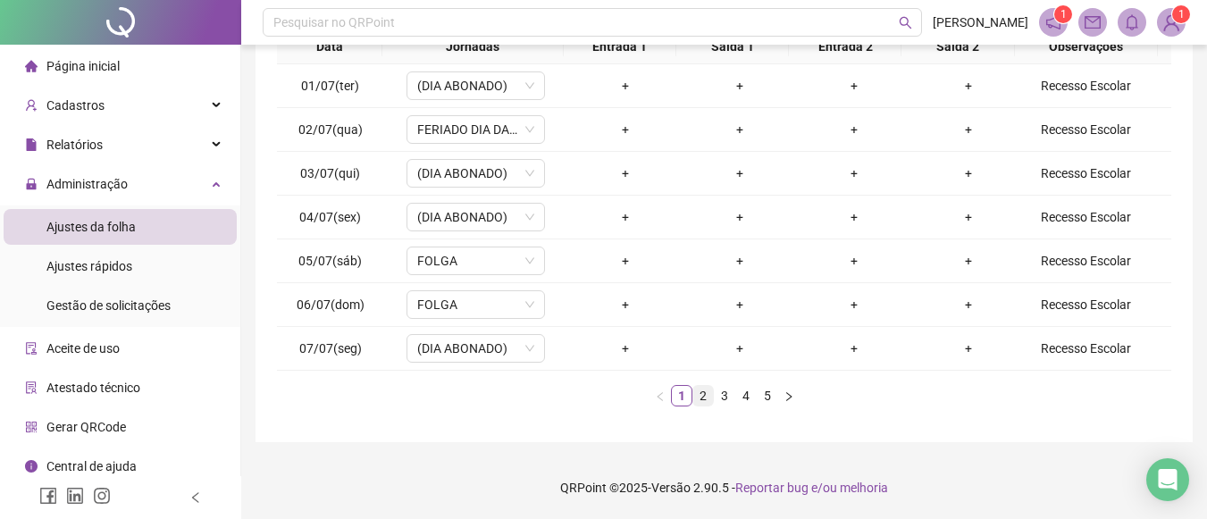
click at [707, 391] on link "2" at bounding box center [703, 396] width 20 height 20
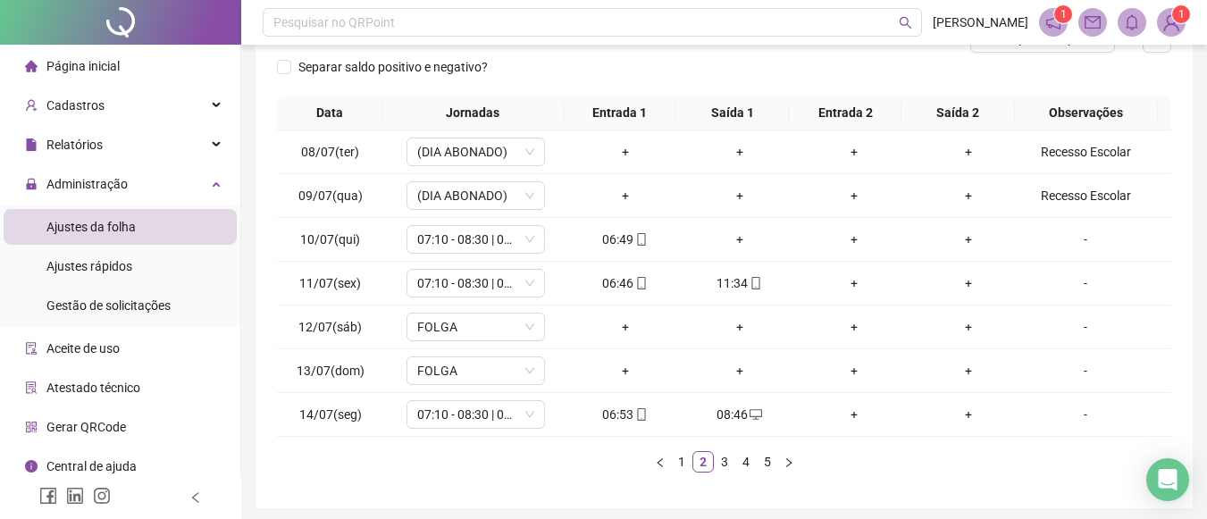
scroll to position [262, 0]
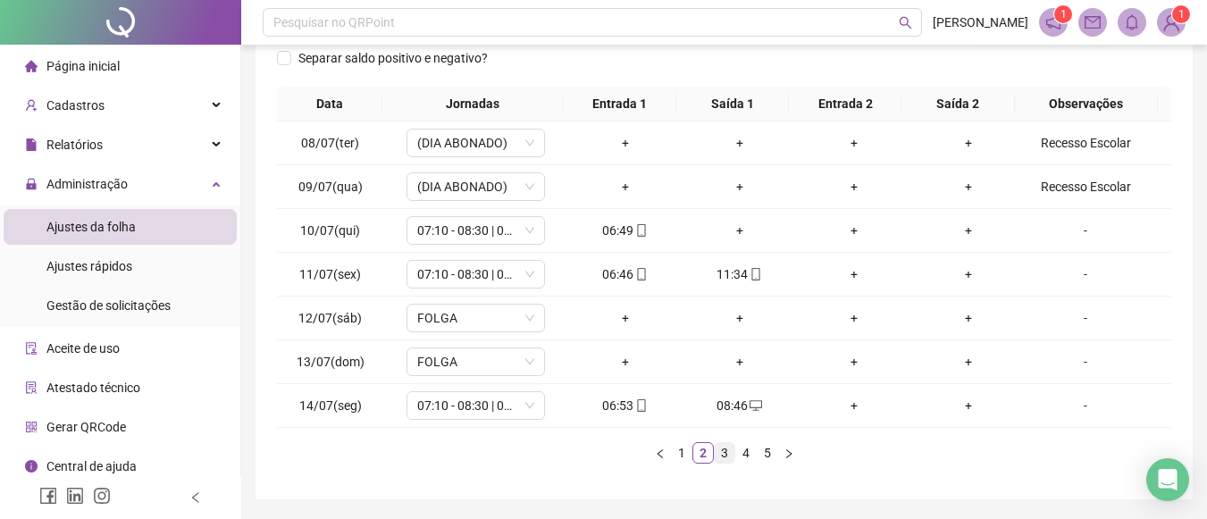
click at [724, 455] on link "3" at bounding box center [725, 453] width 20 height 20
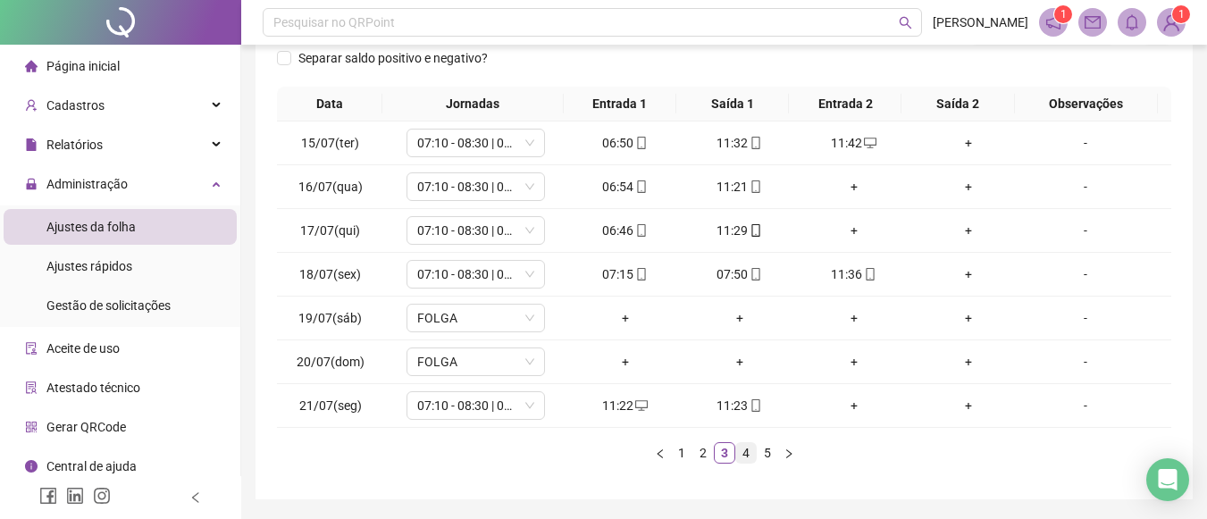
click at [741, 459] on link "4" at bounding box center [746, 453] width 20 height 20
click at [763, 456] on link "5" at bounding box center [767, 453] width 20 height 20
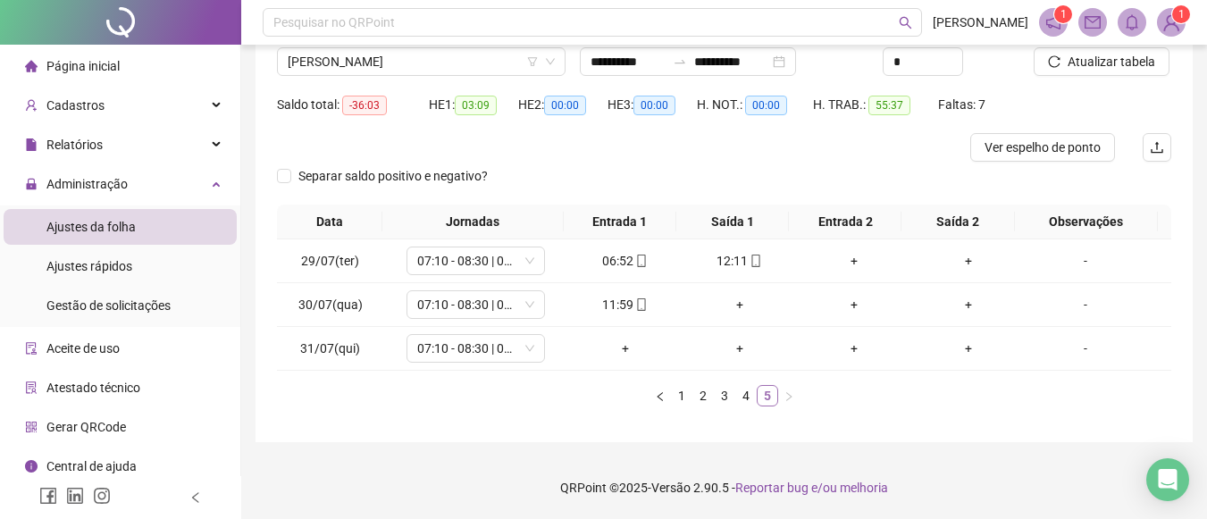
scroll to position [144, 0]
drag, startPoint x: 1205, startPoint y: 364, endPoint x: 1205, endPoint y: 354, distance: 10.7
click at [1205, 354] on div "**********" at bounding box center [724, 187] width 966 height 663
drag, startPoint x: 1205, startPoint y: 354, endPoint x: 1217, endPoint y: 373, distance: 22.8
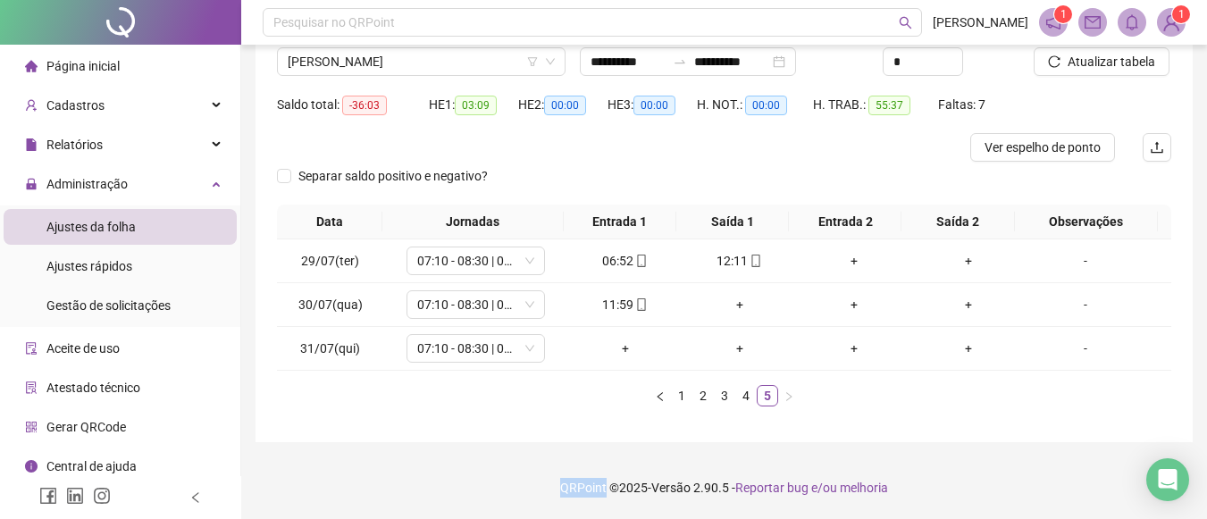
click at [1206, 373] on html "**********" at bounding box center [603, 115] width 1207 height 519
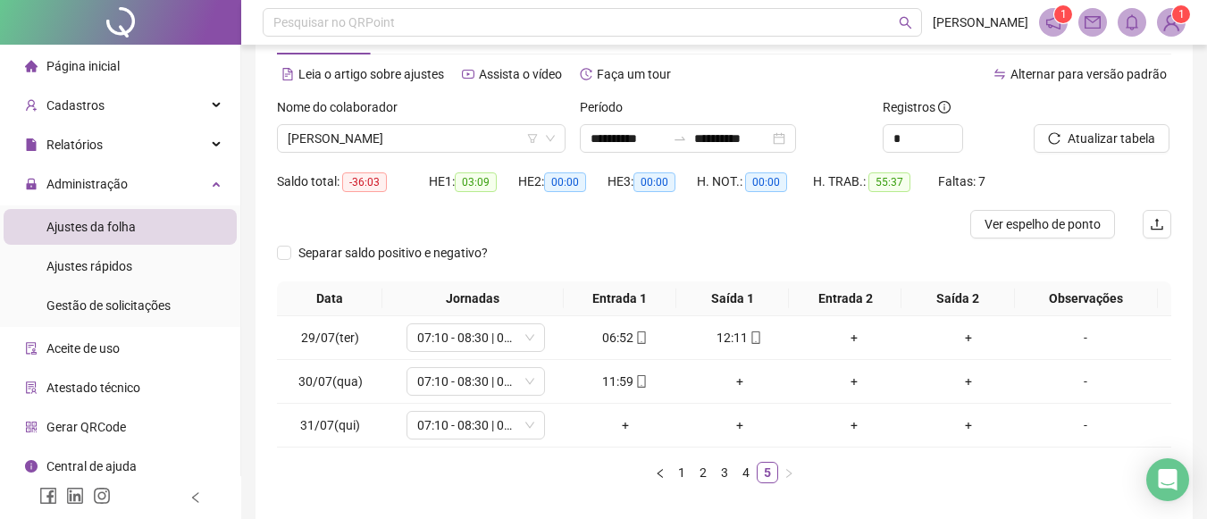
scroll to position [39, 0]
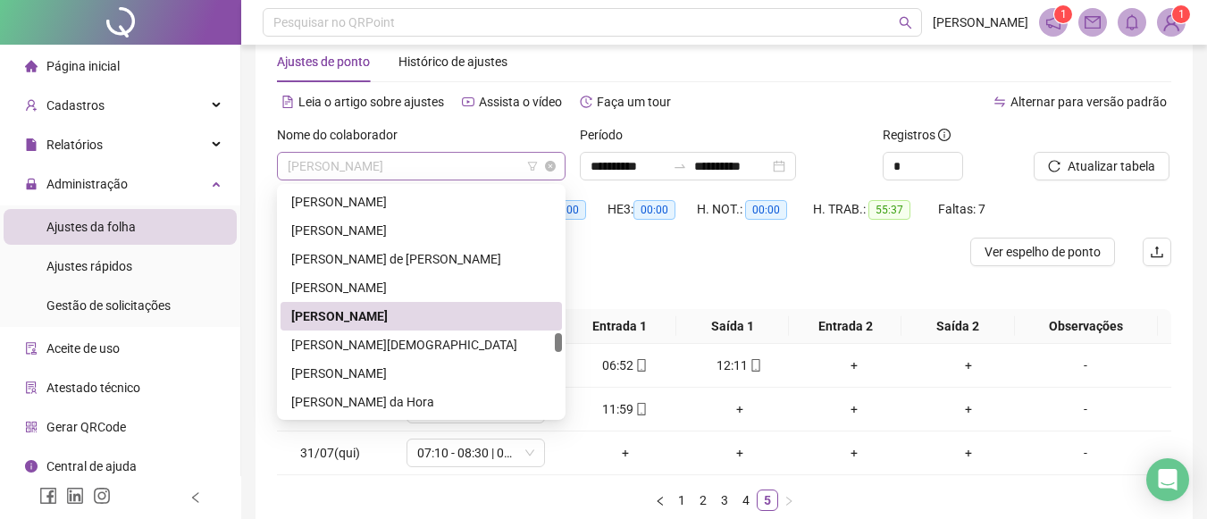
click at [516, 180] on div "[PERSON_NAME]" at bounding box center [421, 166] width 289 height 29
click at [432, 292] on div "[PERSON_NAME]" at bounding box center [421, 288] width 260 height 20
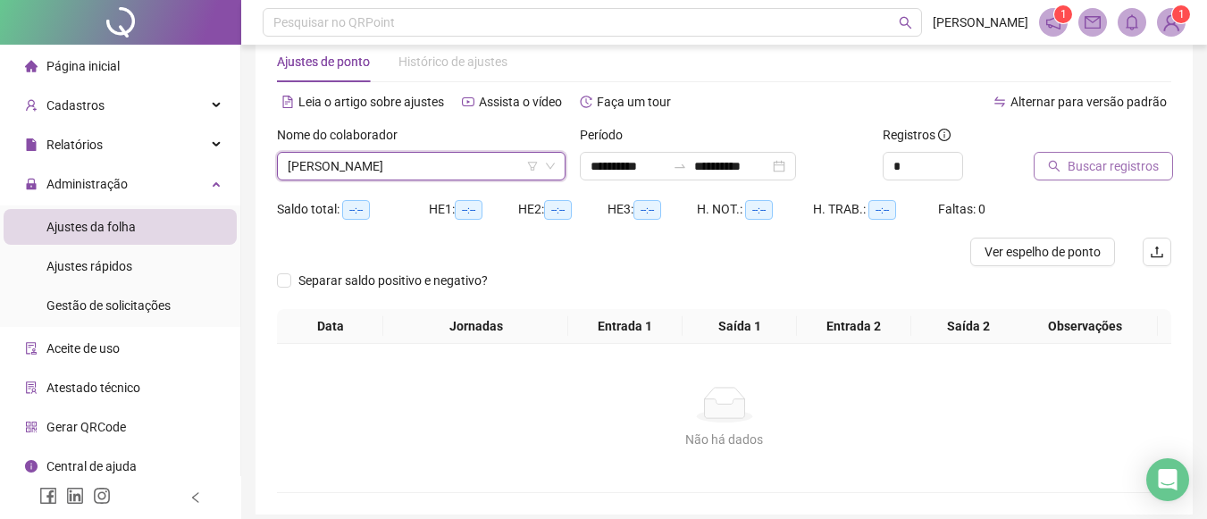
click at [1073, 156] on span "Buscar registros" at bounding box center [1112, 166] width 91 height 20
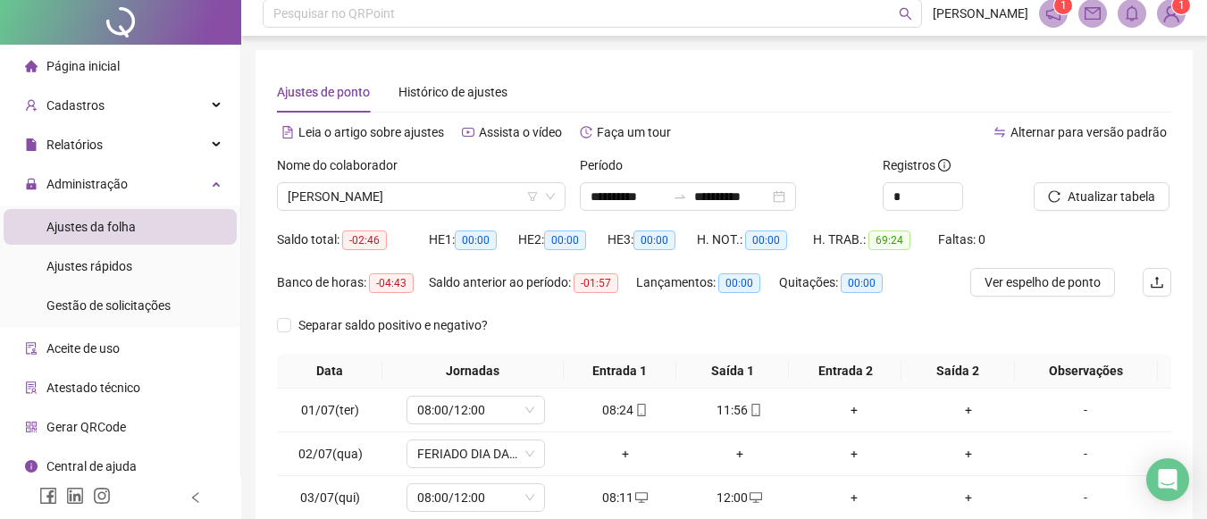
scroll to position [0, 0]
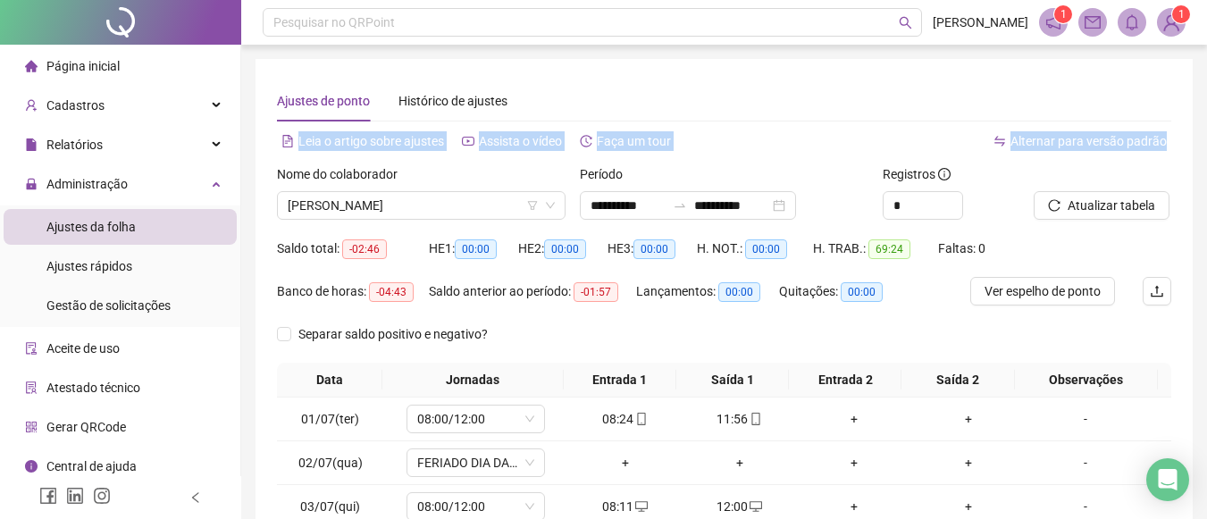
drag, startPoint x: 1206, startPoint y: 119, endPoint x: 1219, endPoint y: 135, distance: 20.9
click at [1206, 135] on html "**********" at bounding box center [603, 259] width 1207 height 519
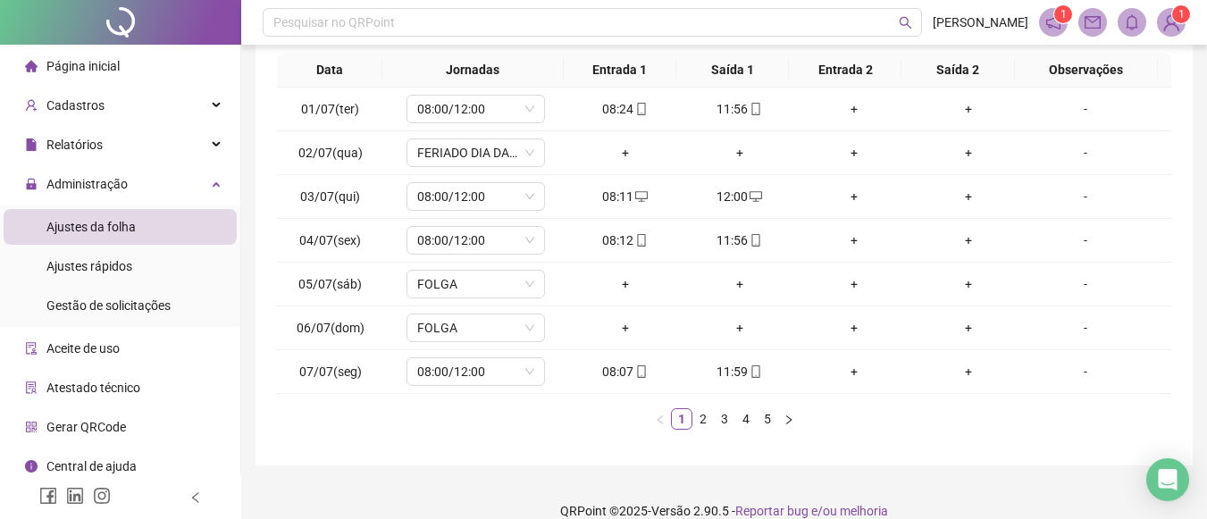
scroll to position [323, 0]
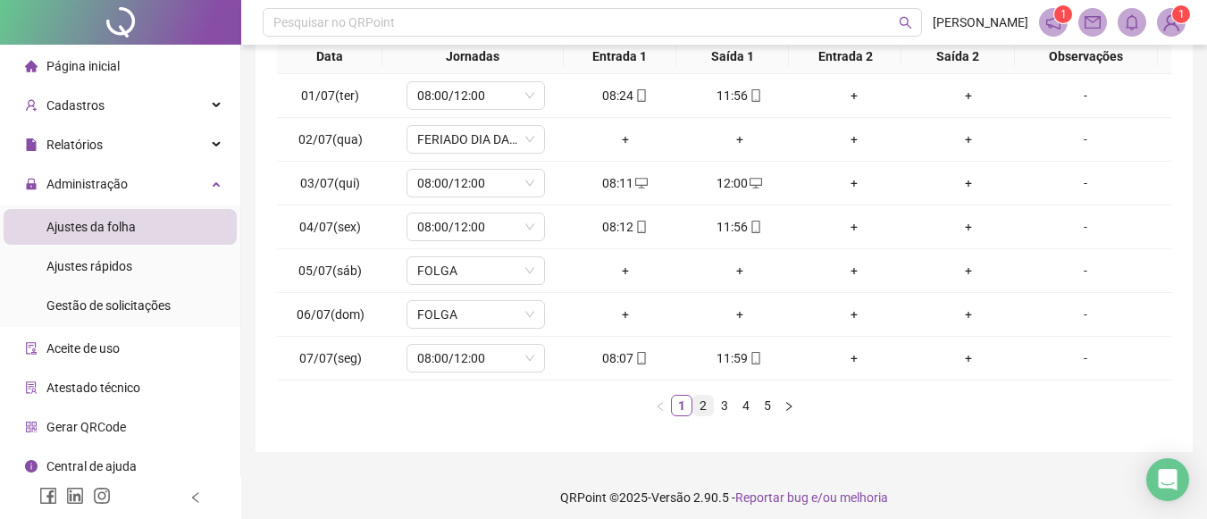
click at [707, 406] on link "2" at bounding box center [703, 406] width 20 height 20
click at [720, 412] on link "3" at bounding box center [725, 406] width 20 height 20
click at [746, 405] on link "4" at bounding box center [746, 406] width 20 height 20
click at [768, 405] on link "5" at bounding box center [767, 406] width 20 height 20
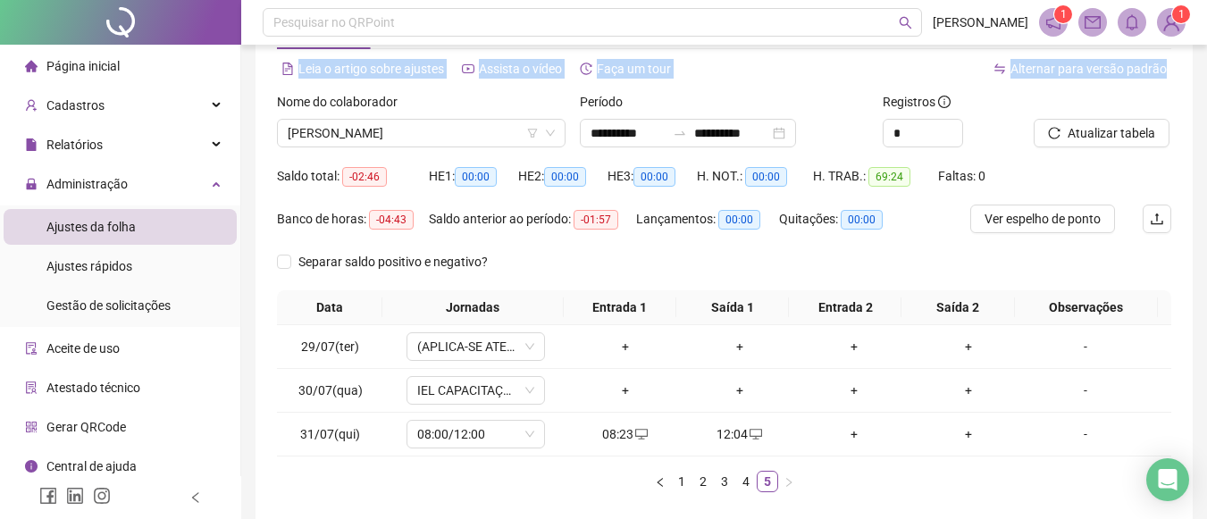
scroll to position [75, 0]
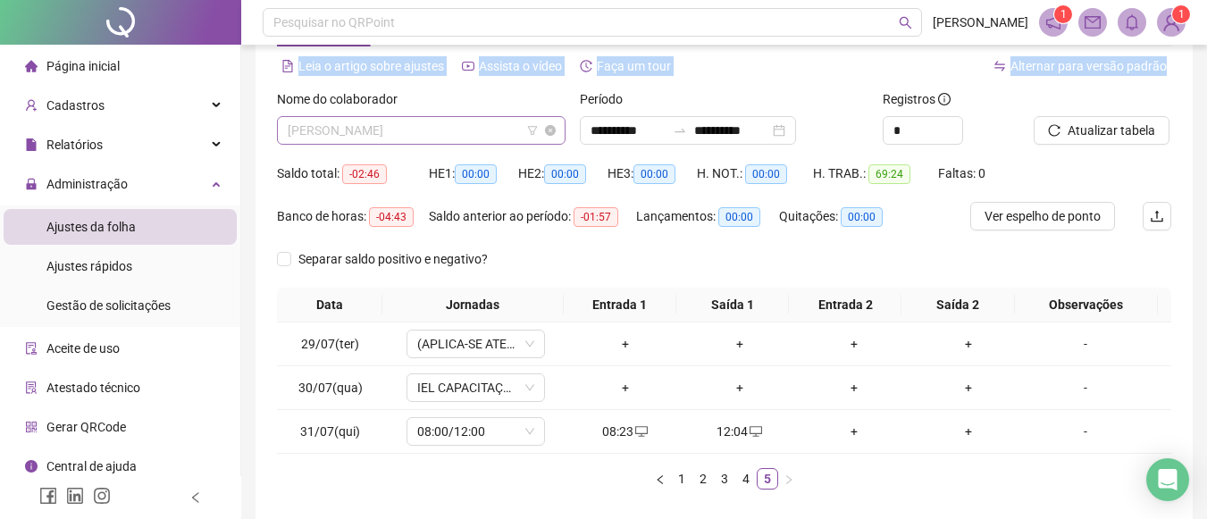
click at [506, 118] on span "[PERSON_NAME]" at bounding box center [421, 130] width 267 height 27
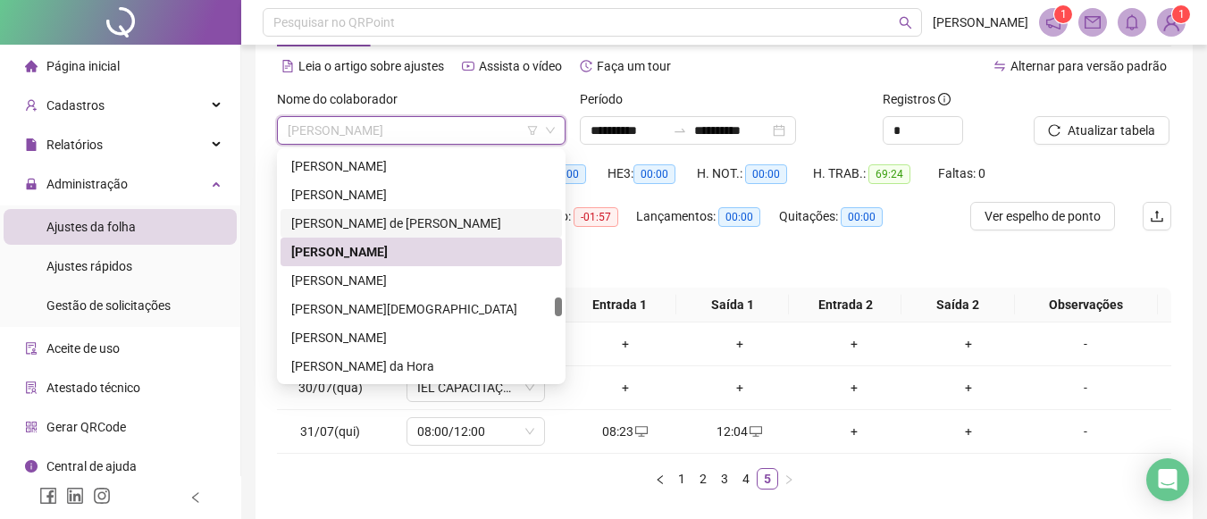
click at [431, 216] on div "[PERSON_NAME] de [PERSON_NAME]" at bounding box center [421, 223] width 260 height 20
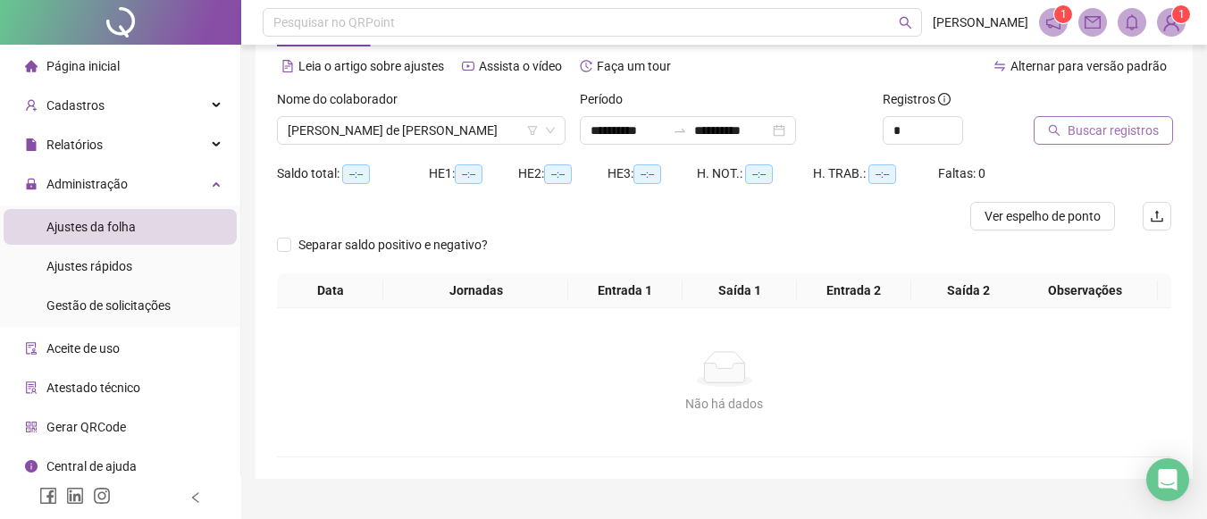
click at [1079, 131] on span "Buscar registros" at bounding box center [1112, 131] width 91 height 20
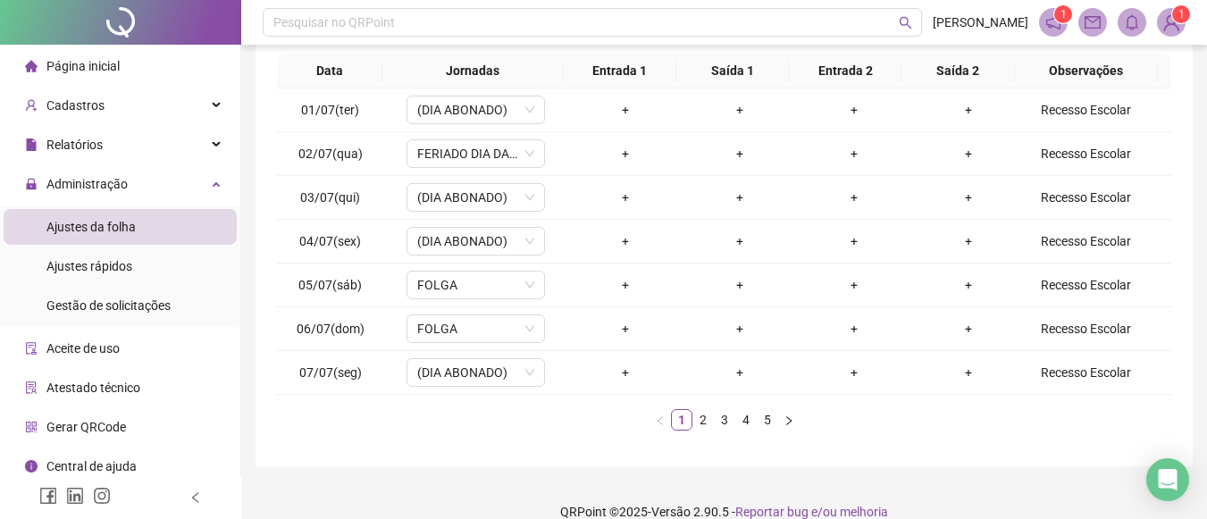
scroll to position [317, 0]
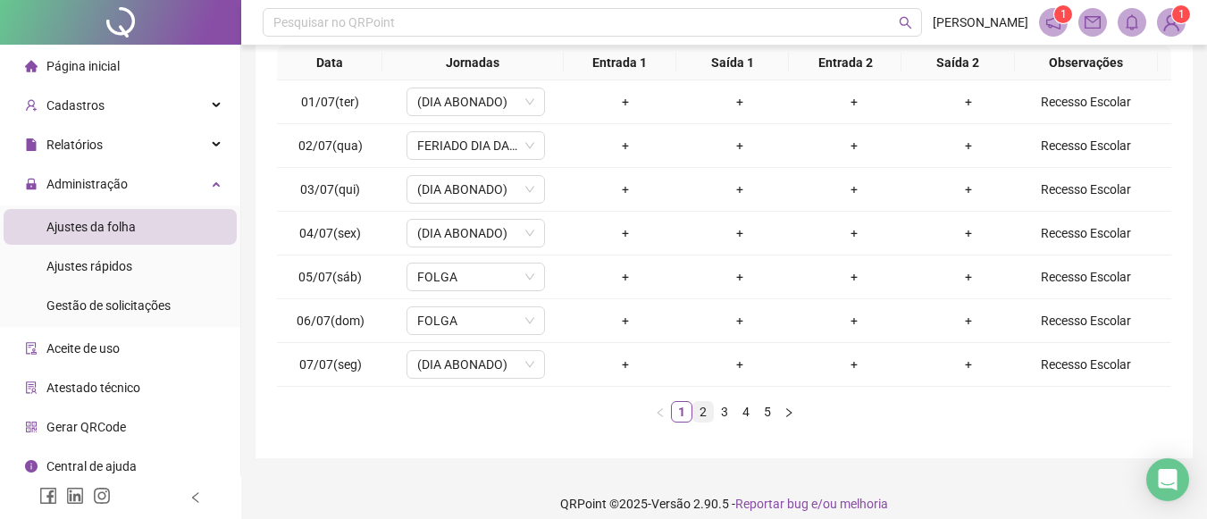
click at [706, 412] on link "2" at bounding box center [703, 412] width 20 height 20
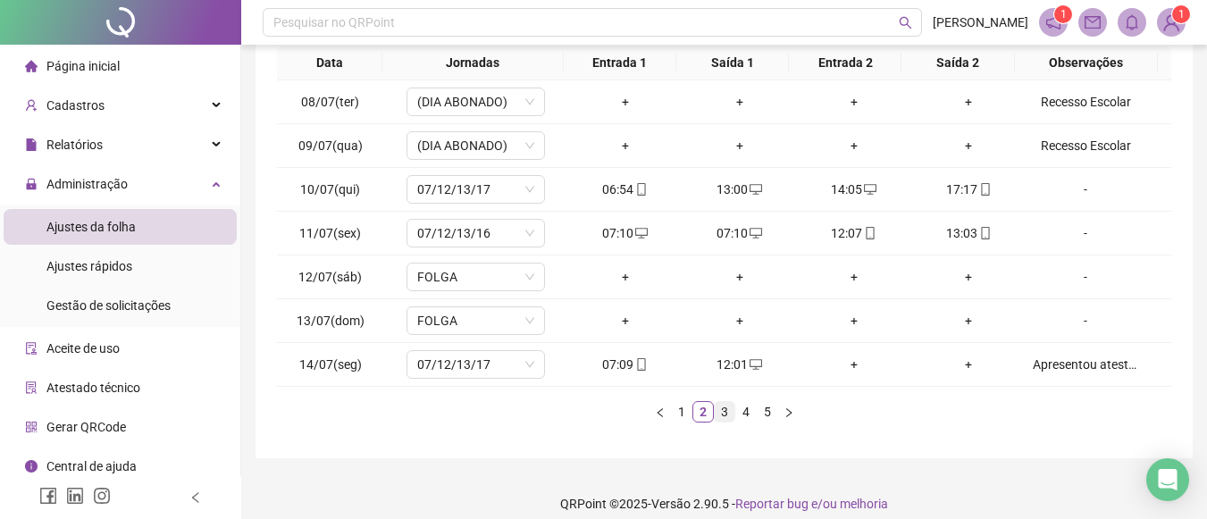
click at [725, 414] on link "3" at bounding box center [725, 412] width 20 height 20
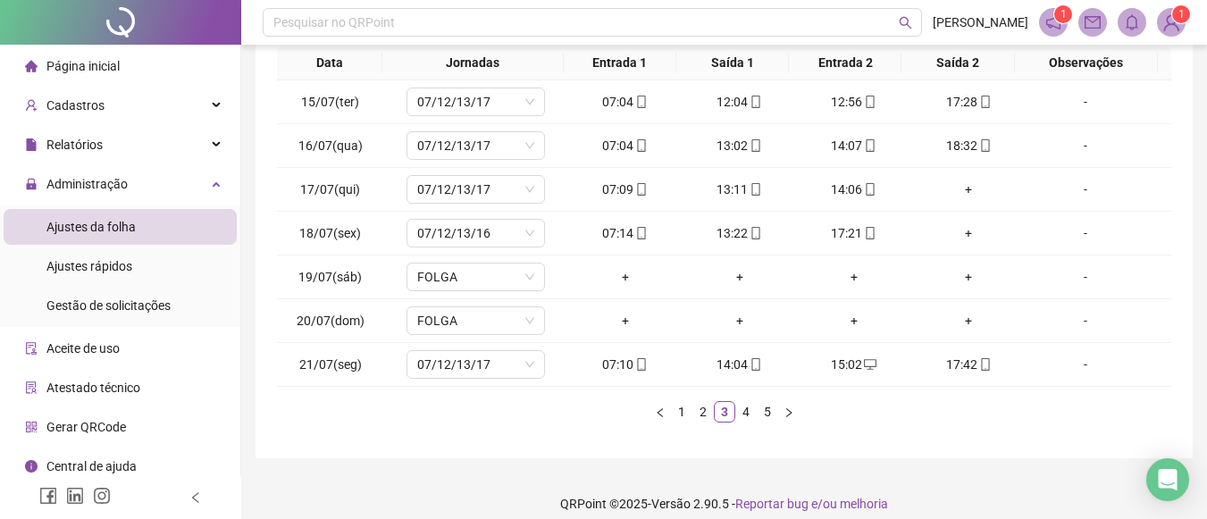
drag, startPoint x: 1203, startPoint y: 247, endPoint x: 1211, endPoint y: 234, distance: 14.9
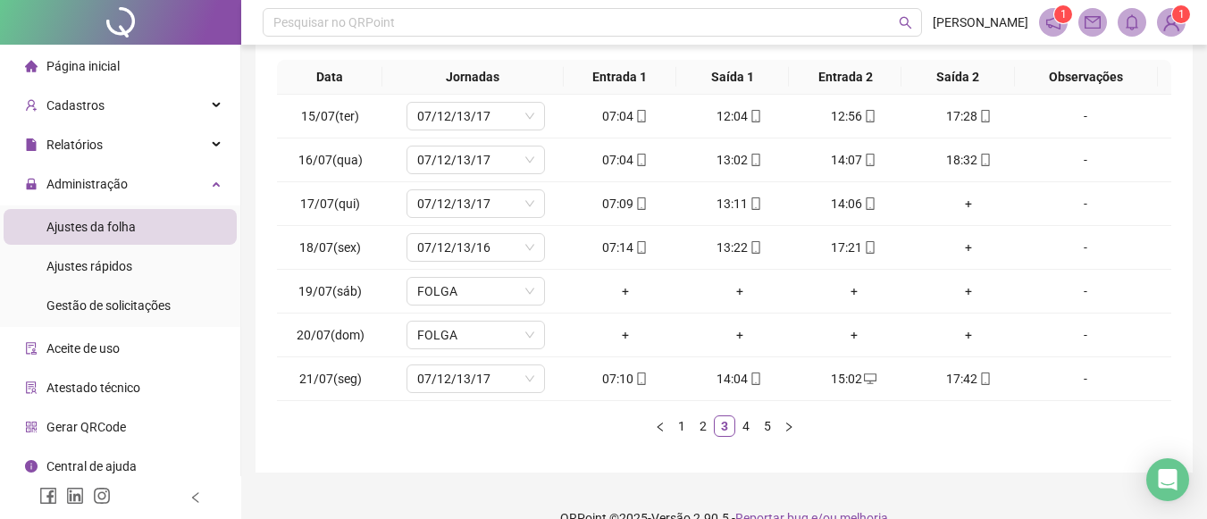
scroll to position [315, 0]
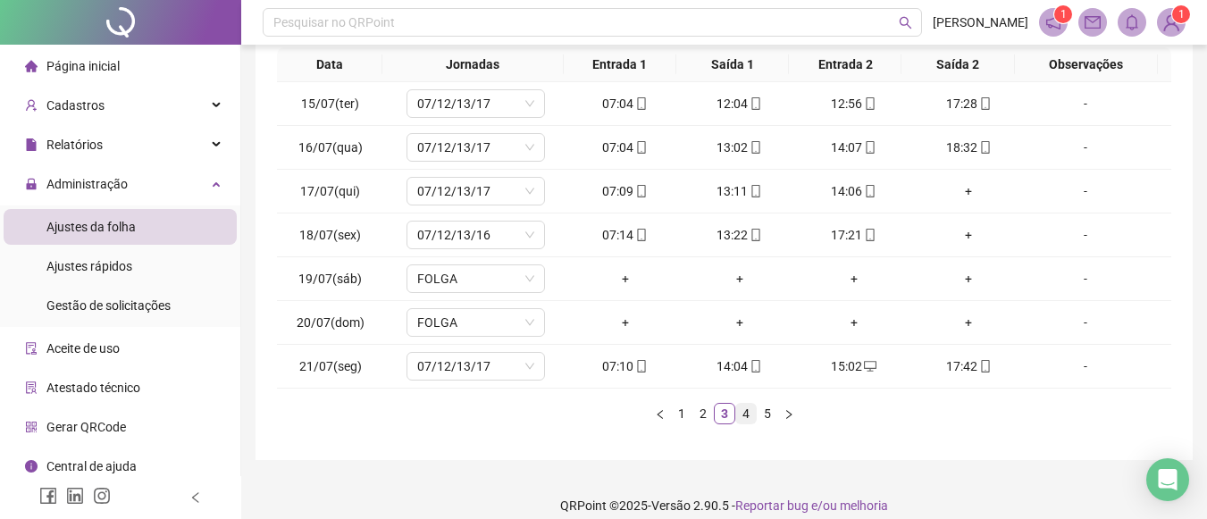
click at [752, 414] on link "4" at bounding box center [746, 414] width 20 height 20
click at [770, 417] on link "5" at bounding box center [767, 414] width 20 height 20
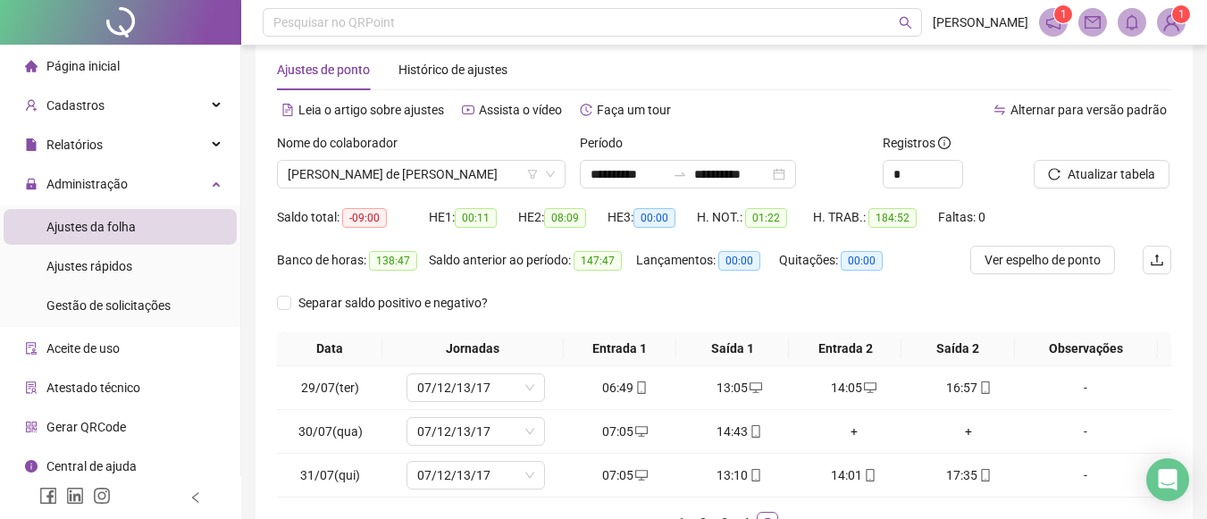
scroll to position [22, 0]
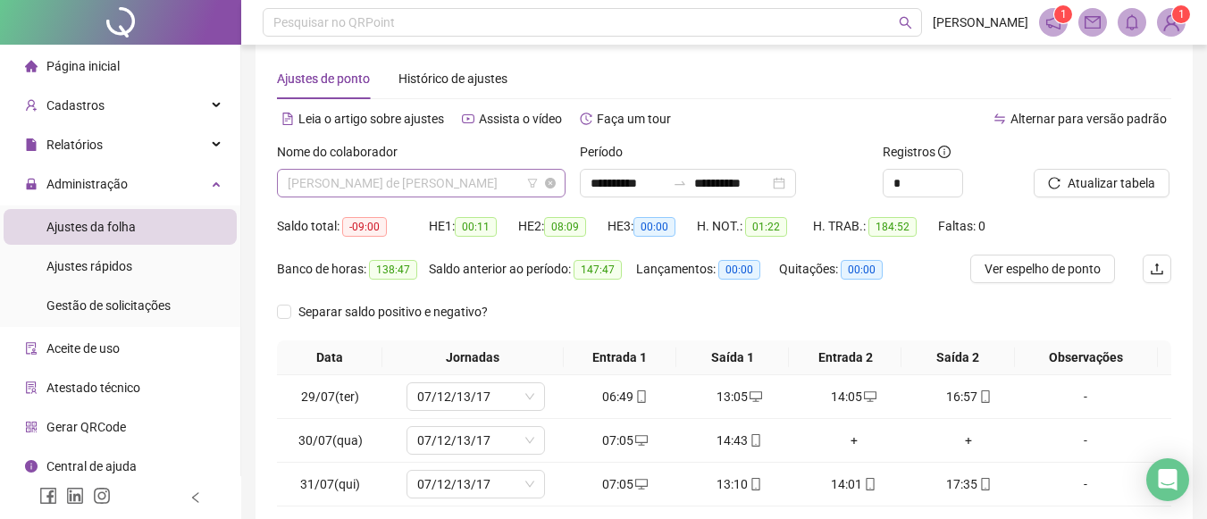
click at [469, 172] on span "[PERSON_NAME] de [PERSON_NAME]" at bounding box center [421, 183] width 267 height 27
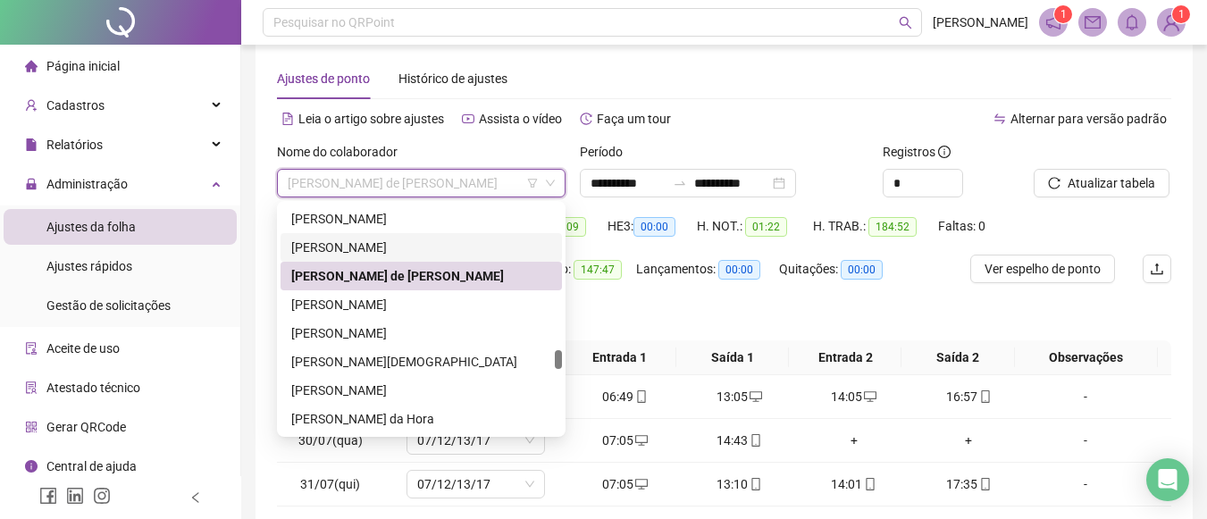
click at [369, 256] on div "[PERSON_NAME]" at bounding box center [421, 248] width 260 height 20
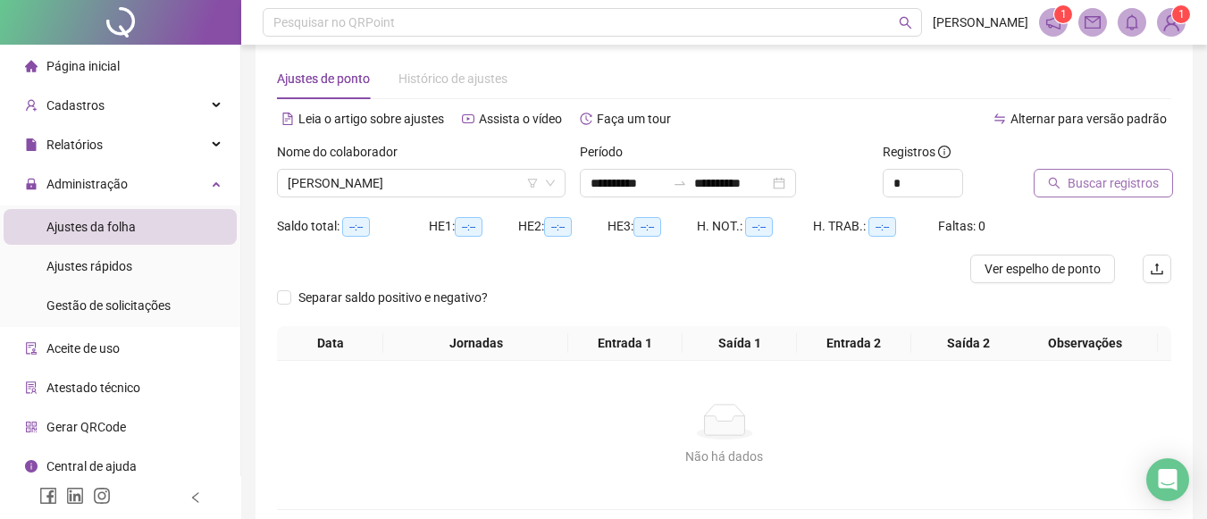
click at [1104, 183] on span "Buscar registros" at bounding box center [1112, 183] width 91 height 20
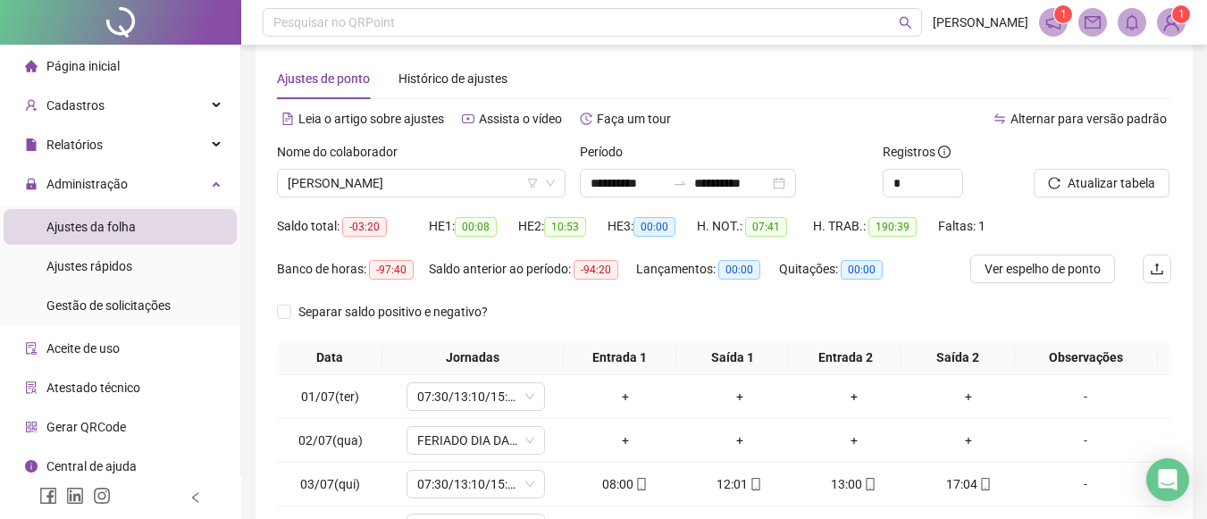
click at [1206, 177] on html "**********" at bounding box center [603, 237] width 1207 height 519
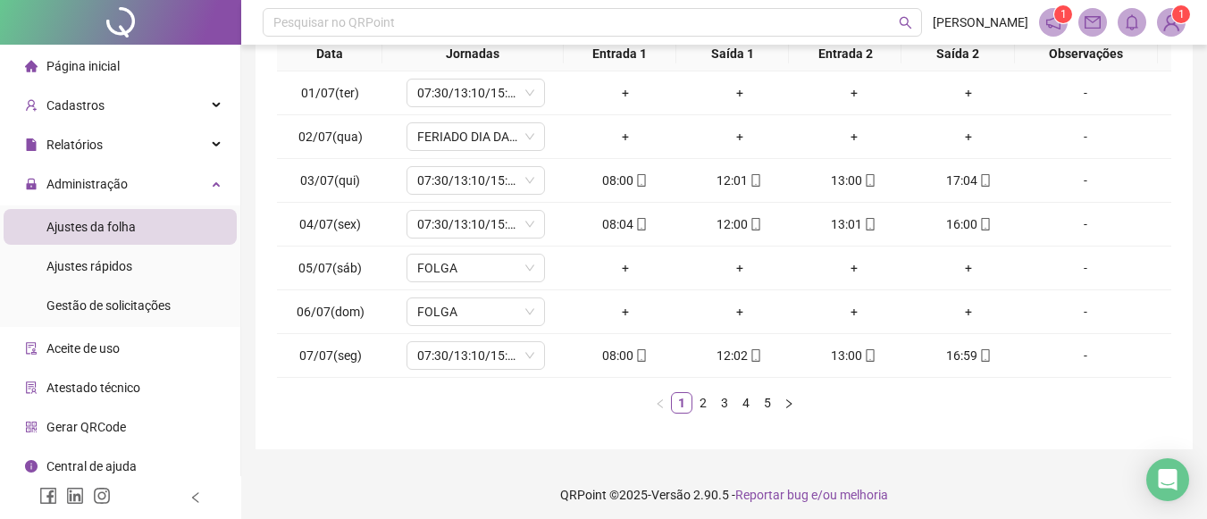
scroll to position [333, 0]
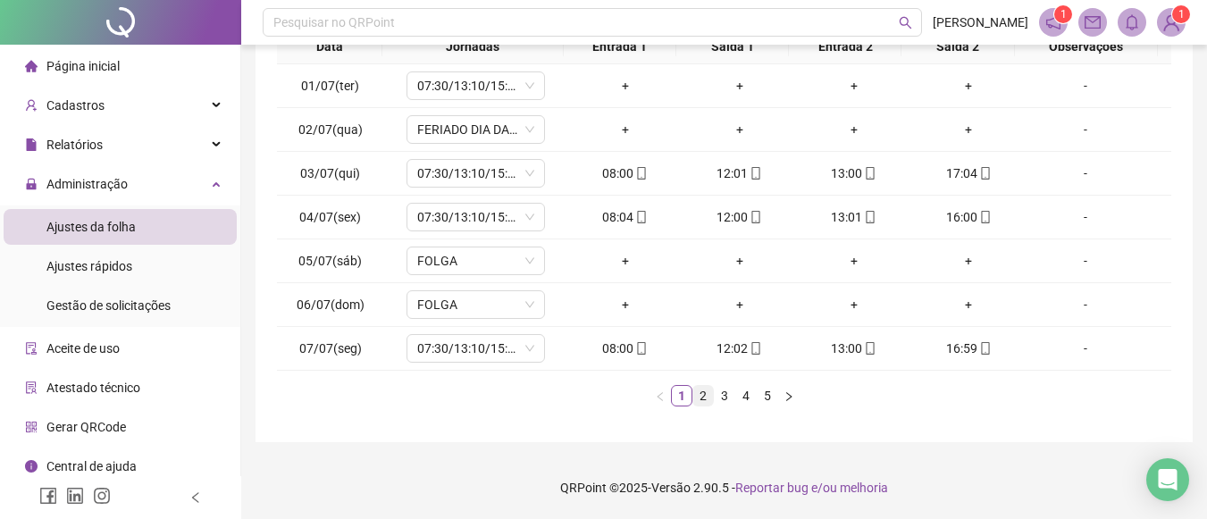
click at [697, 396] on link "2" at bounding box center [703, 396] width 20 height 20
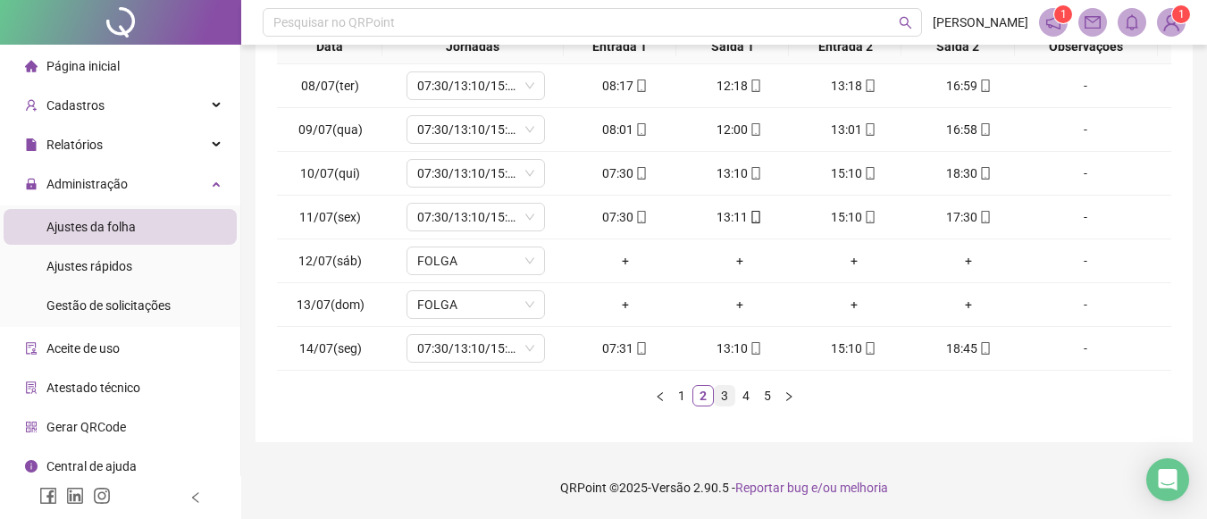
click at [732, 394] on link "3" at bounding box center [725, 396] width 20 height 20
click at [749, 402] on link "4" at bounding box center [746, 396] width 20 height 20
click at [762, 397] on link "5" at bounding box center [767, 396] width 20 height 20
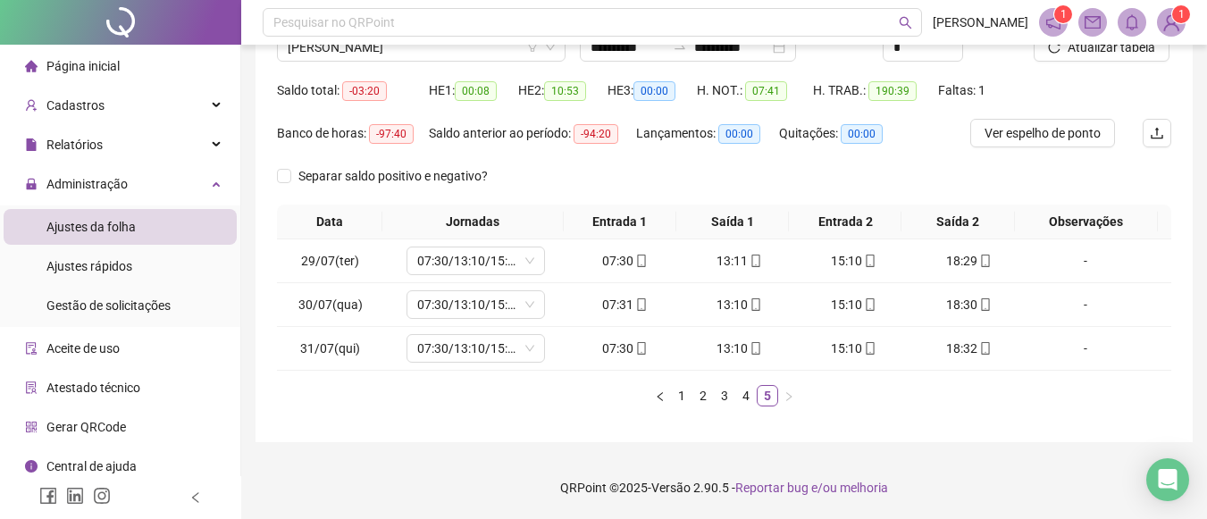
scroll to position [0, 0]
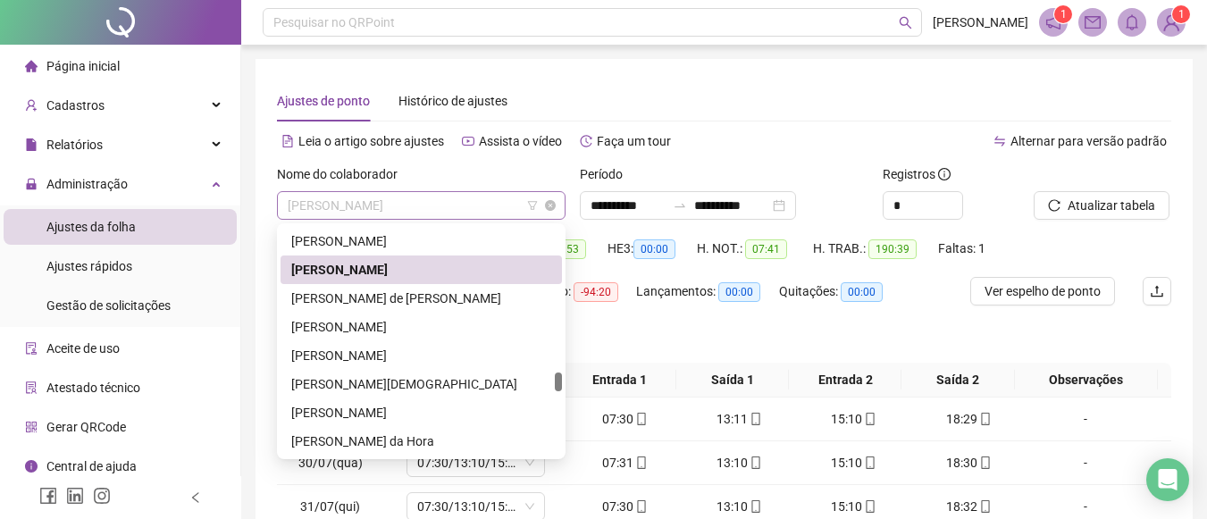
click at [506, 204] on span "[PERSON_NAME]" at bounding box center [421, 205] width 267 height 27
click at [448, 239] on div "[PERSON_NAME]" at bounding box center [421, 241] width 260 height 20
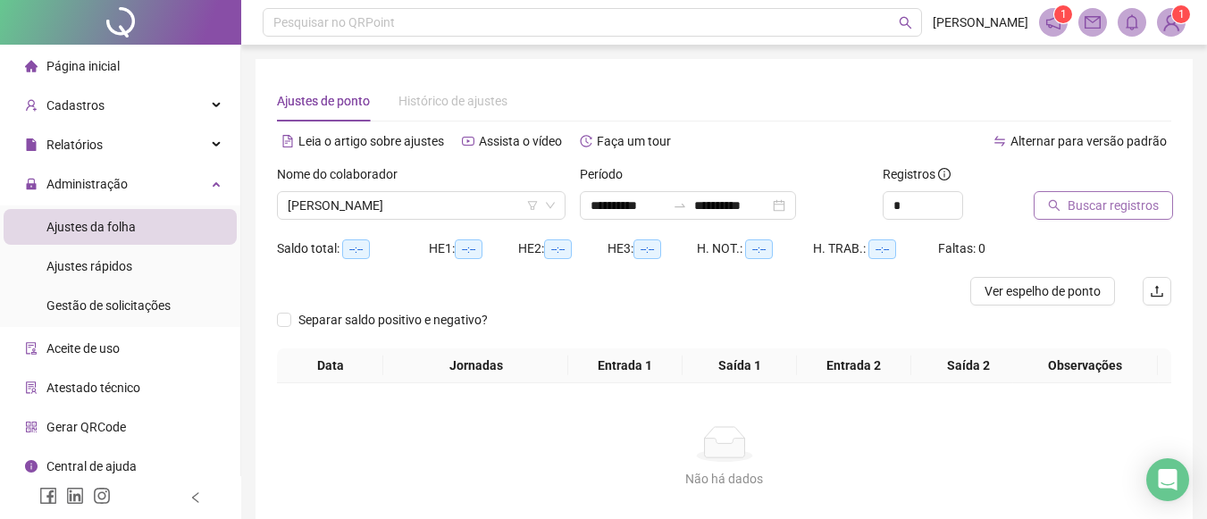
click at [1090, 201] on span "Buscar registros" at bounding box center [1112, 206] width 91 height 20
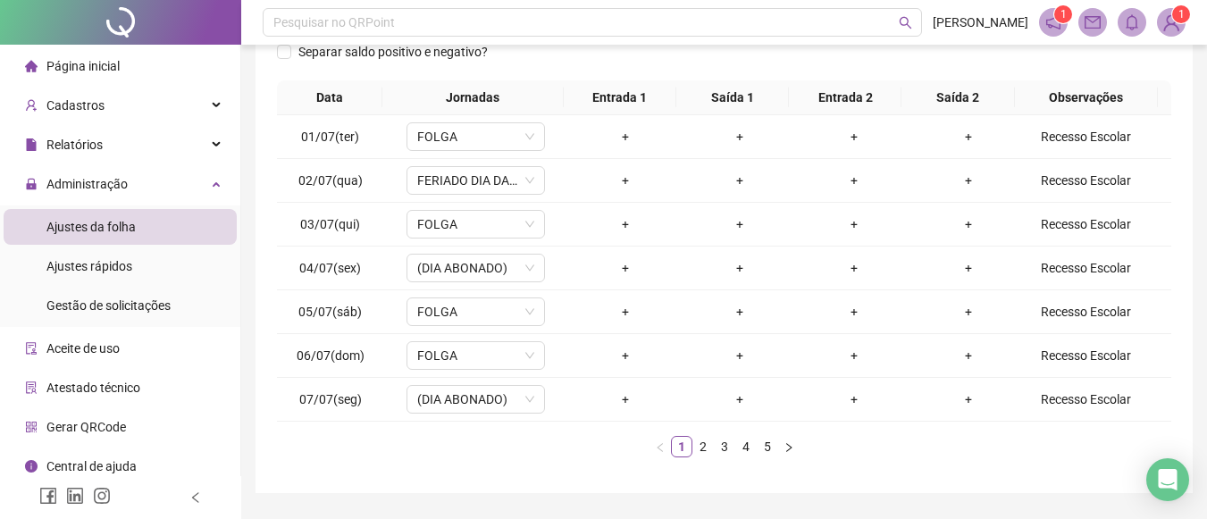
scroll to position [274, 0]
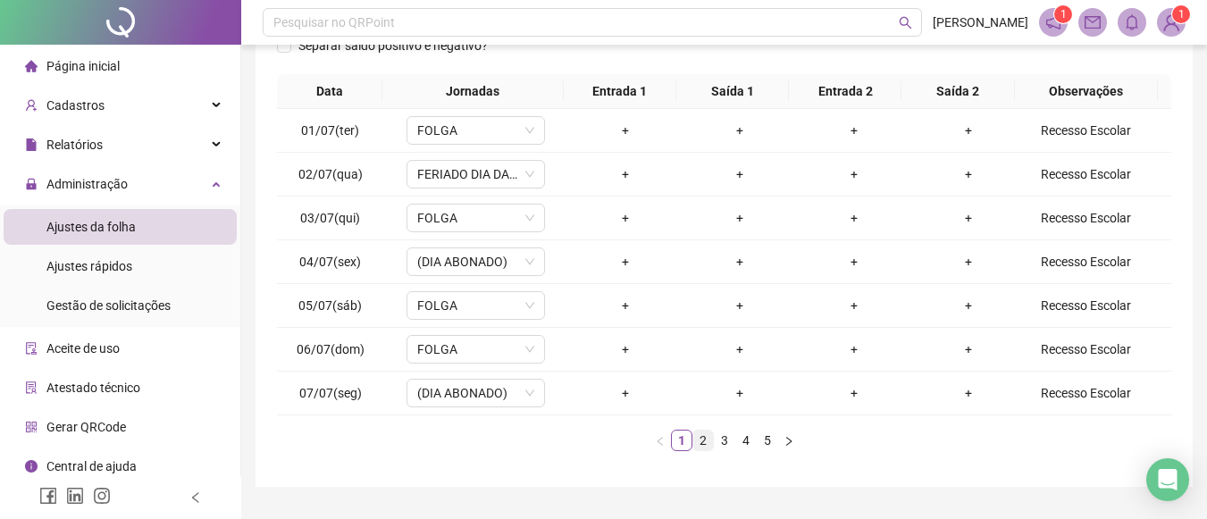
click at [711, 436] on link "2" at bounding box center [703, 441] width 20 height 20
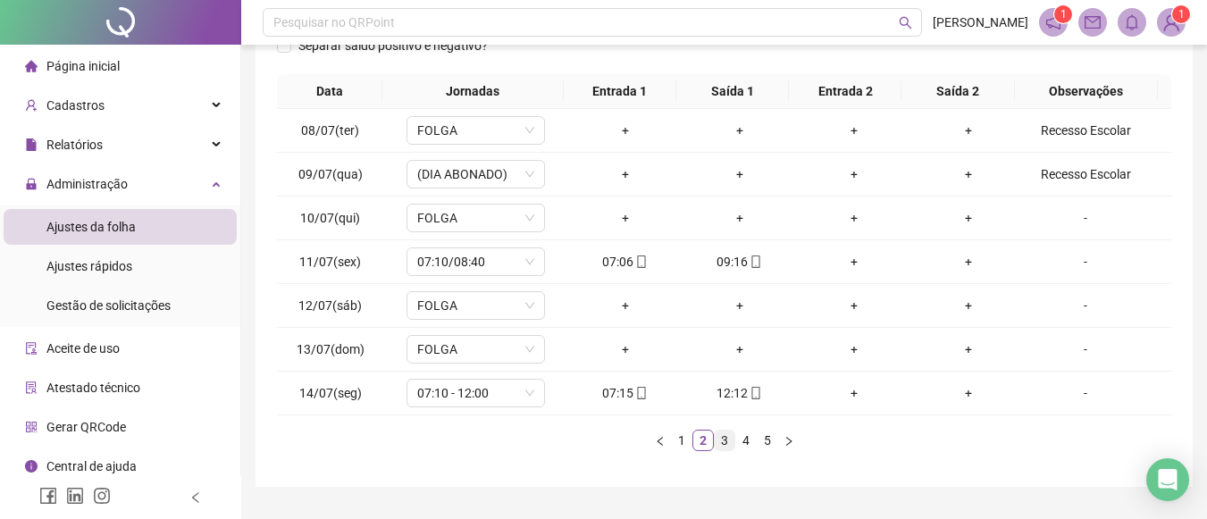
click at [730, 443] on link "3" at bounding box center [725, 441] width 20 height 20
click at [752, 443] on link "4" at bounding box center [746, 441] width 20 height 20
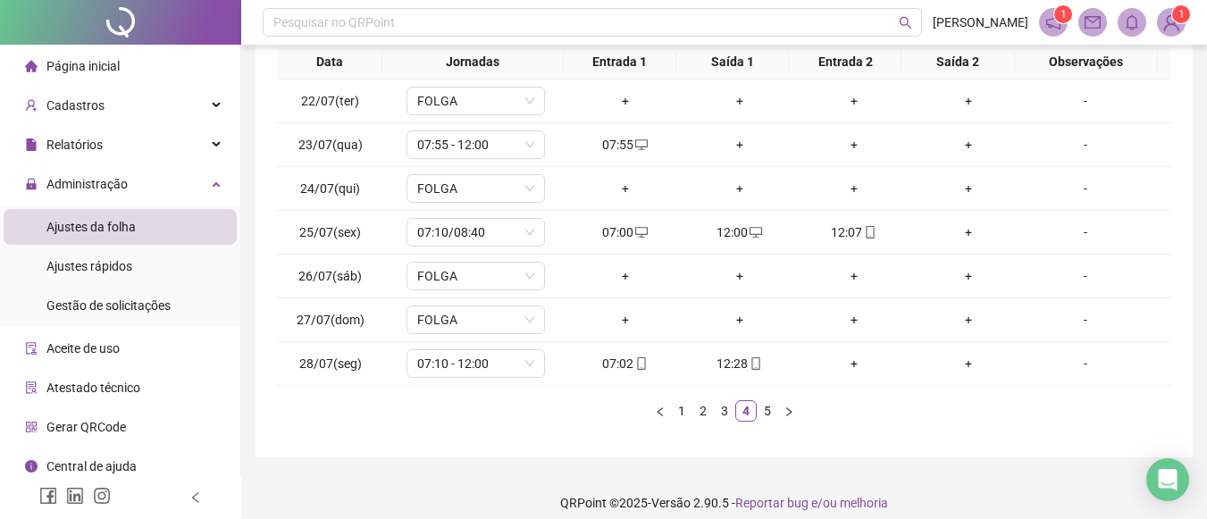
scroll to position [314, 0]
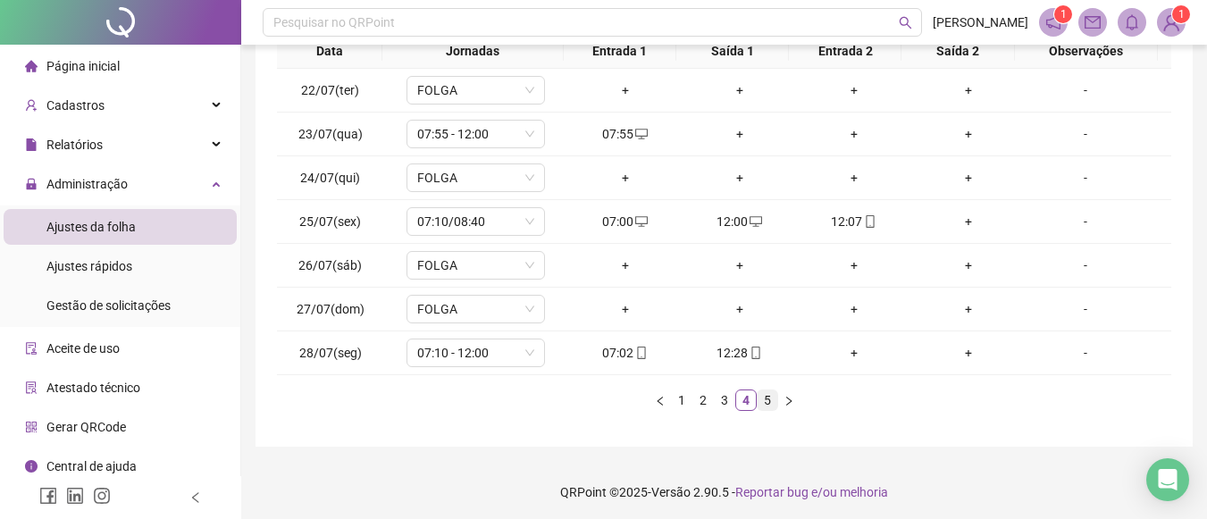
click at [761, 403] on link "5" at bounding box center [767, 400] width 20 height 20
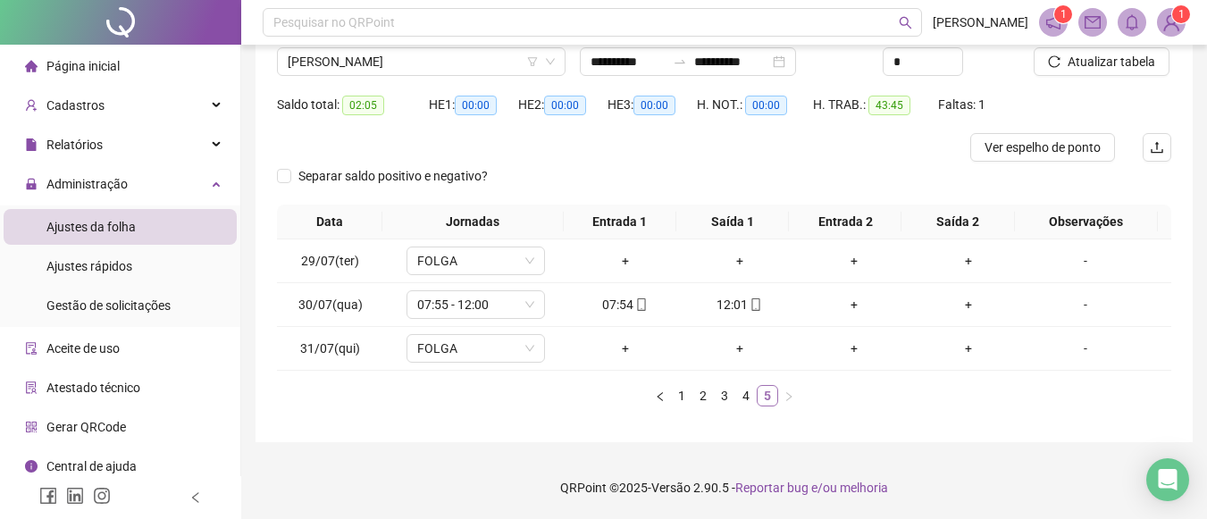
scroll to position [144, 0]
click at [682, 389] on link "1" at bounding box center [682, 396] width 20 height 20
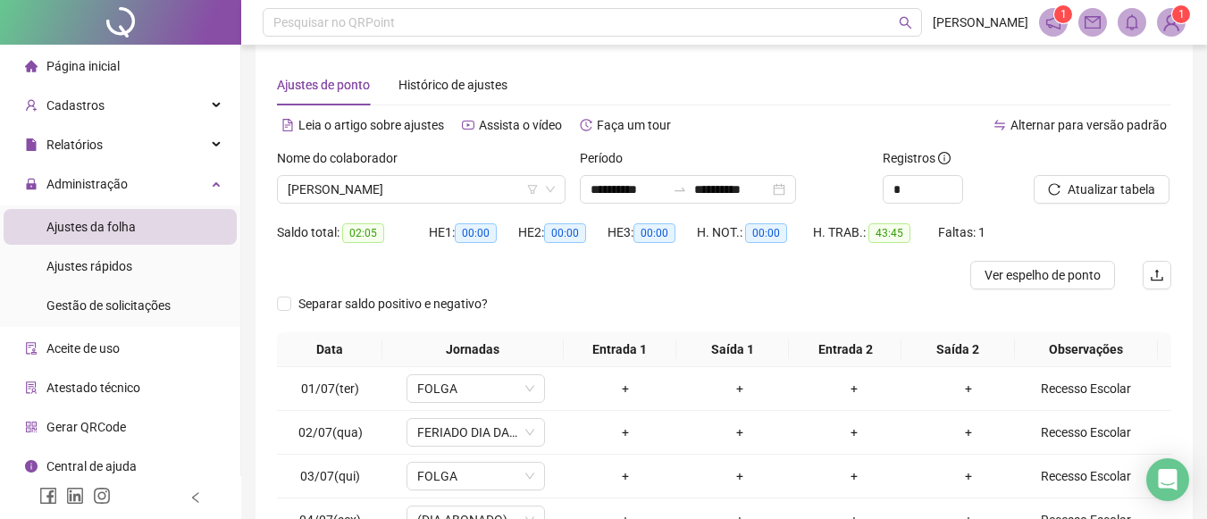
scroll to position [14, 0]
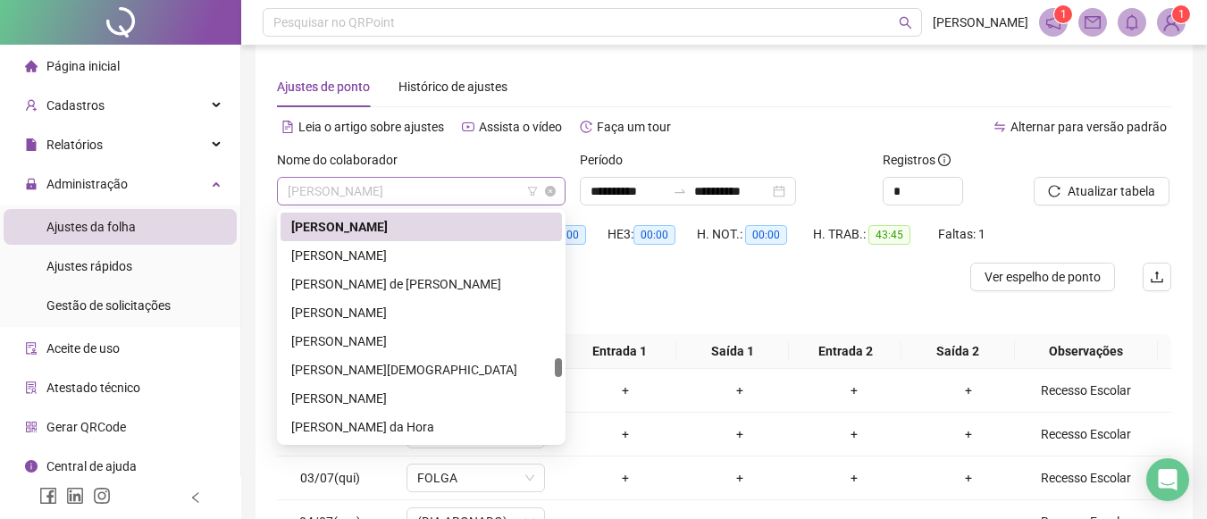
click at [519, 196] on span "[PERSON_NAME]" at bounding box center [421, 191] width 267 height 27
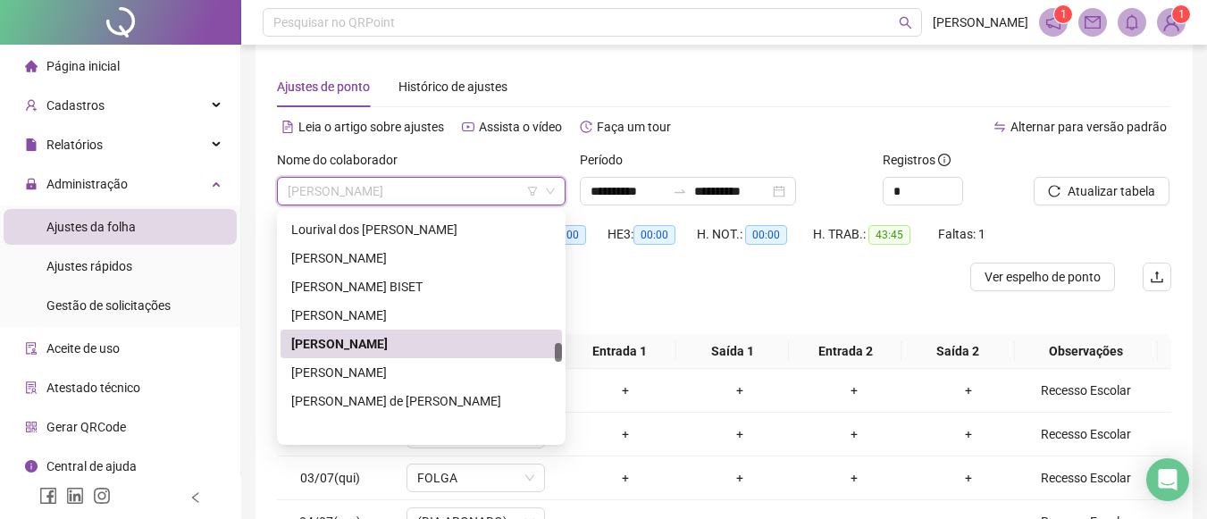
scroll to position [1552, 0]
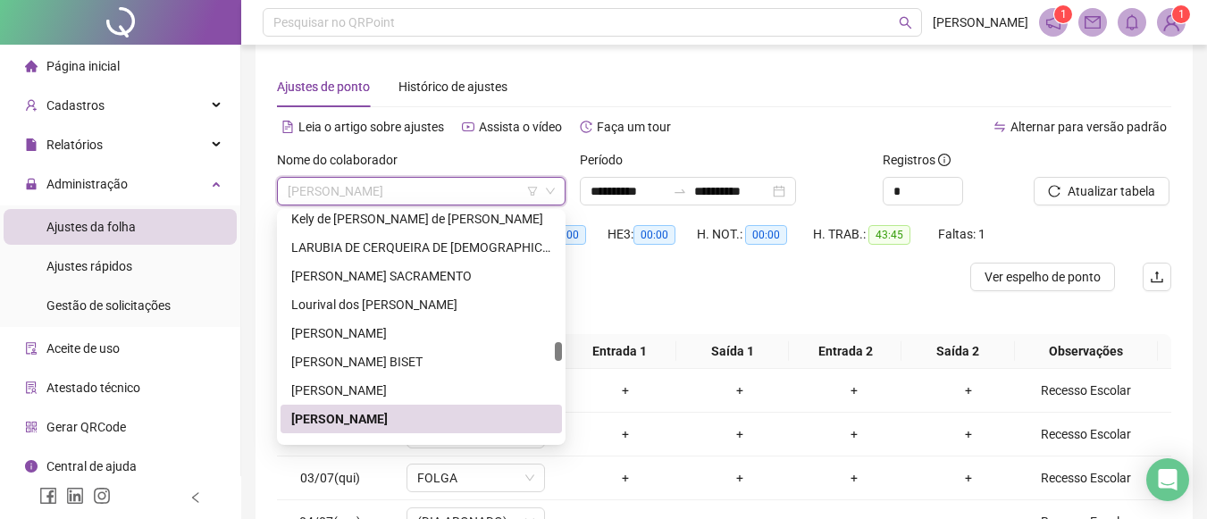
drag, startPoint x: 559, startPoint y: 360, endPoint x: 564, endPoint y: 344, distance: 16.7
click at [564, 344] on div "33020 232558 10874 Kely de [PERSON_NAME] de [PERSON_NAME] DE CERQUEIRA DE [PERS…" at bounding box center [421, 327] width 289 height 236
click at [371, 383] on div "[PERSON_NAME]" at bounding box center [421, 391] width 260 height 20
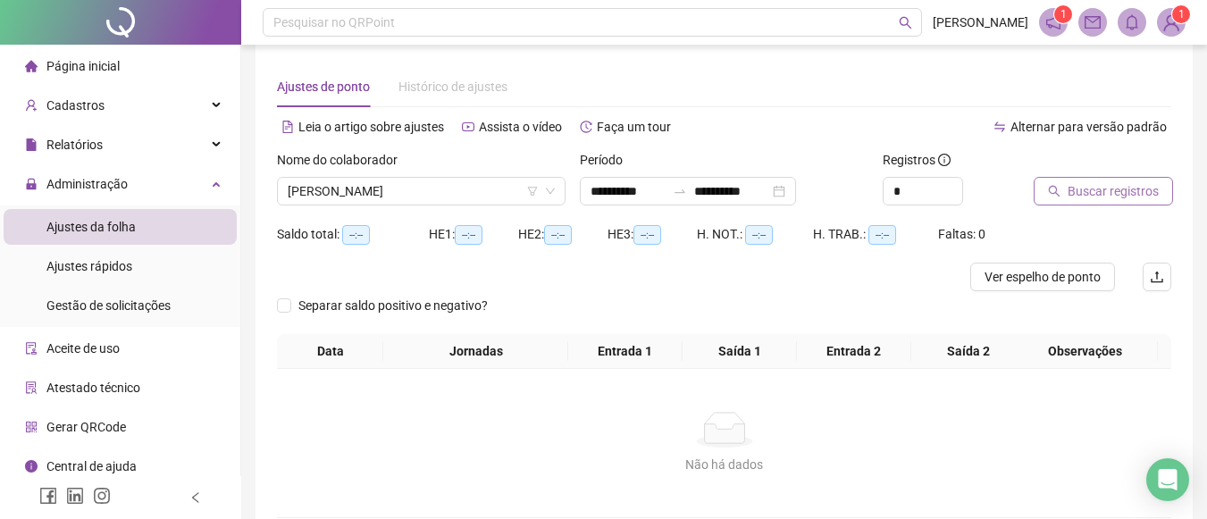
click at [1082, 191] on span "Buscar registros" at bounding box center [1112, 191] width 91 height 20
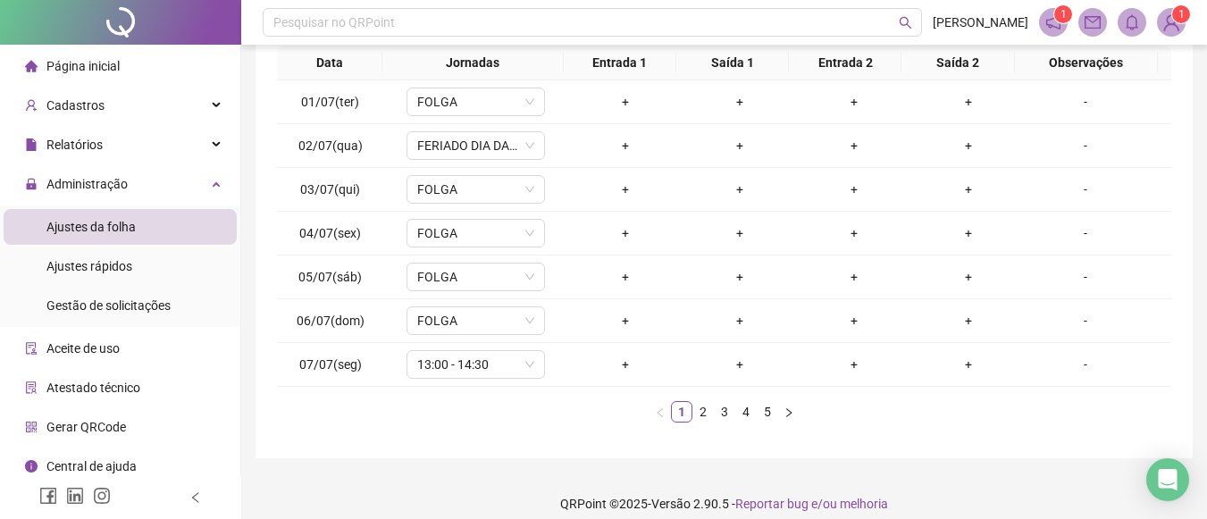
scroll to position [327, 0]
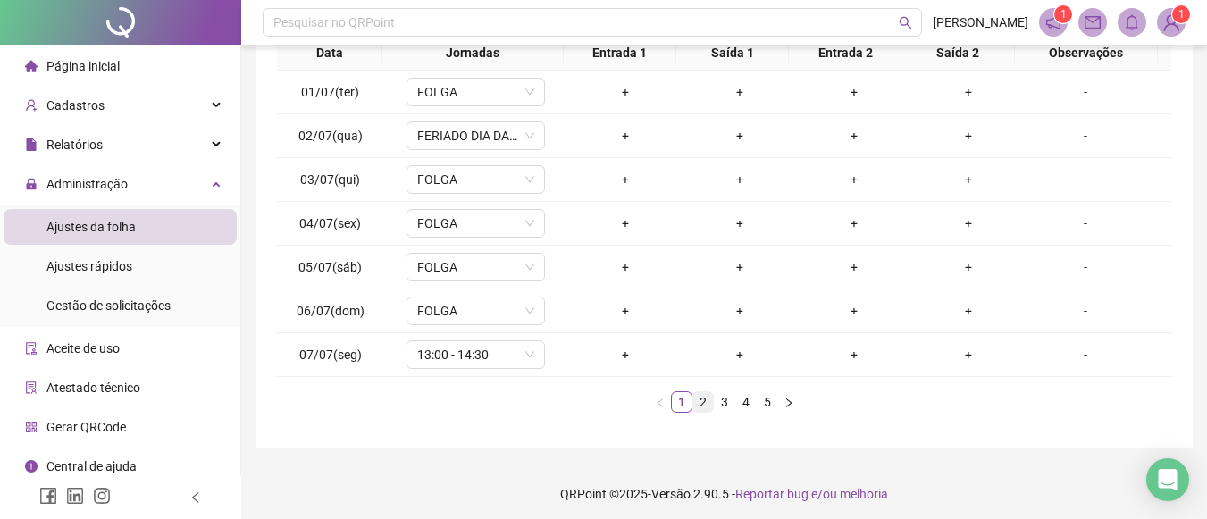
click at [706, 398] on link "2" at bounding box center [703, 402] width 20 height 20
click at [722, 397] on link "3" at bounding box center [725, 402] width 20 height 20
click at [746, 411] on link "4" at bounding box center [746, 402] width 20 height 20
click at [771, 399] on link "5" at bounding box center [767, 402] width 20 height 20
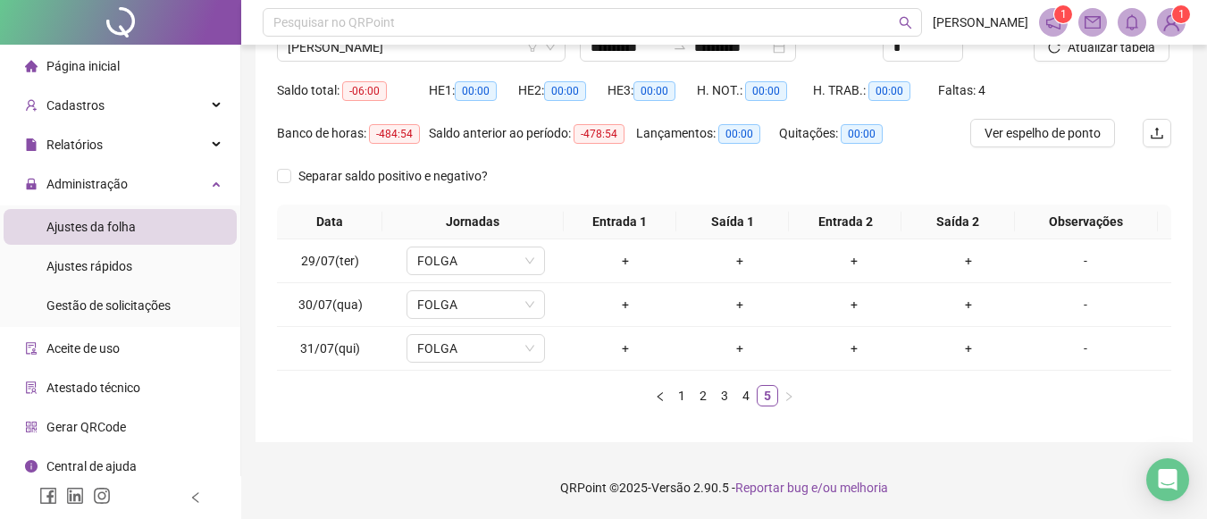
scroll to position [5, 0]
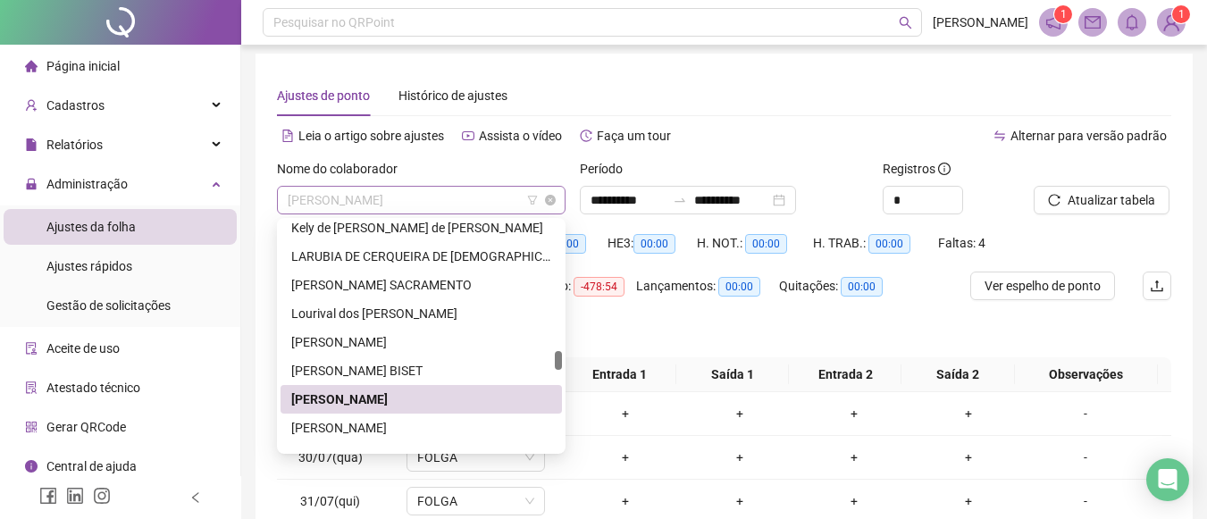
click at [477, 205] on span "[PERSON_NAME]" at bounding box center [421, 200] width 267 height 27
click at [362, 366] on div "[PERSON_NAME] BISET" at bounding box center [421, 371] width 260 height 20
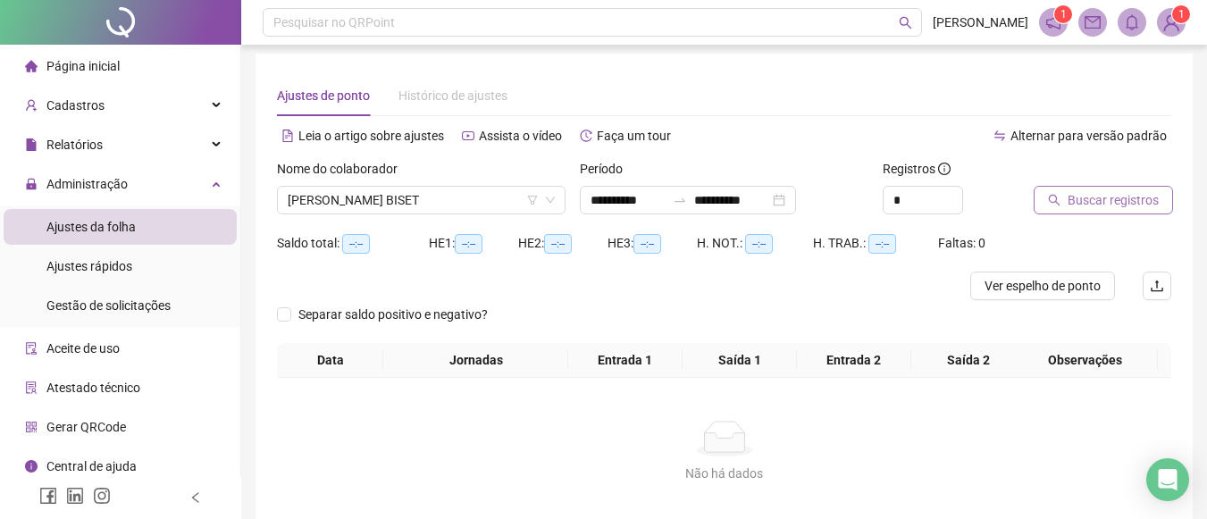
click at [1127, 195] on span "Buscar registros" at bounding box center [1112, 200] width 91 height 20
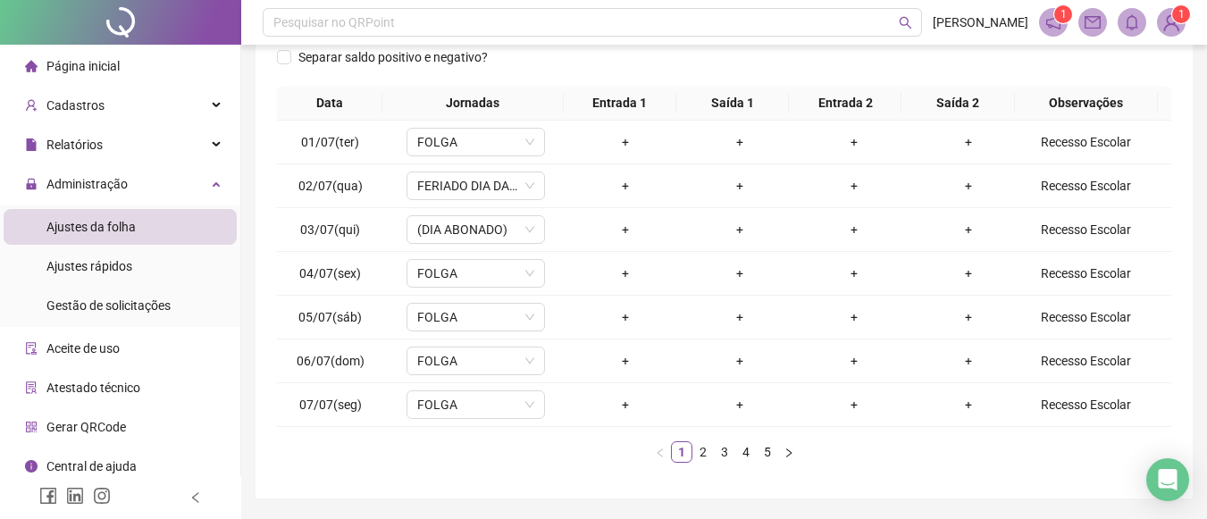
scroll to position [297, 0]
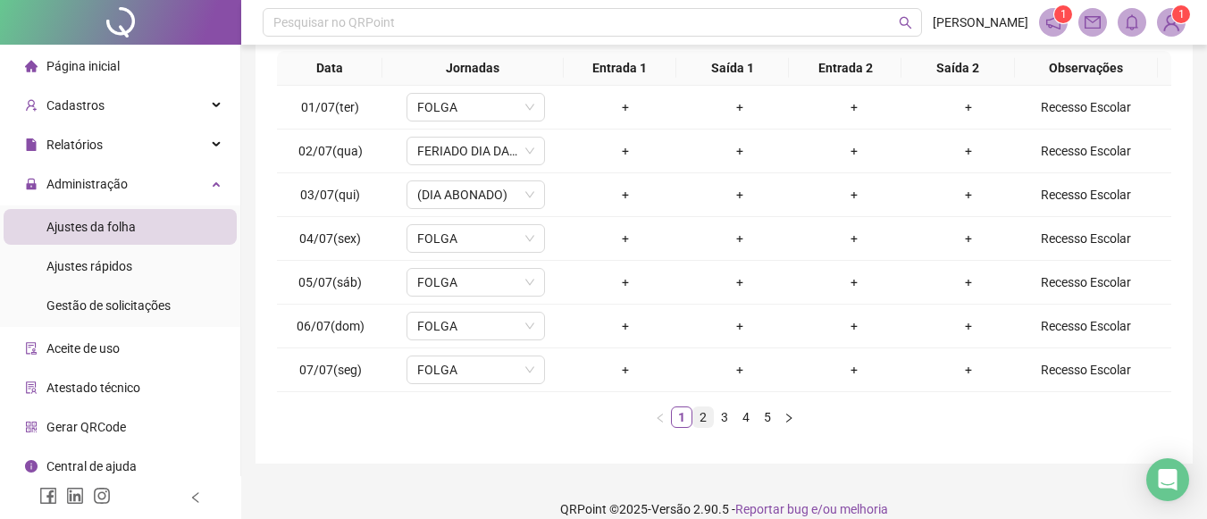
click at [707, 412] on link "2" at bounding box center [703, 417] width 20 height 20
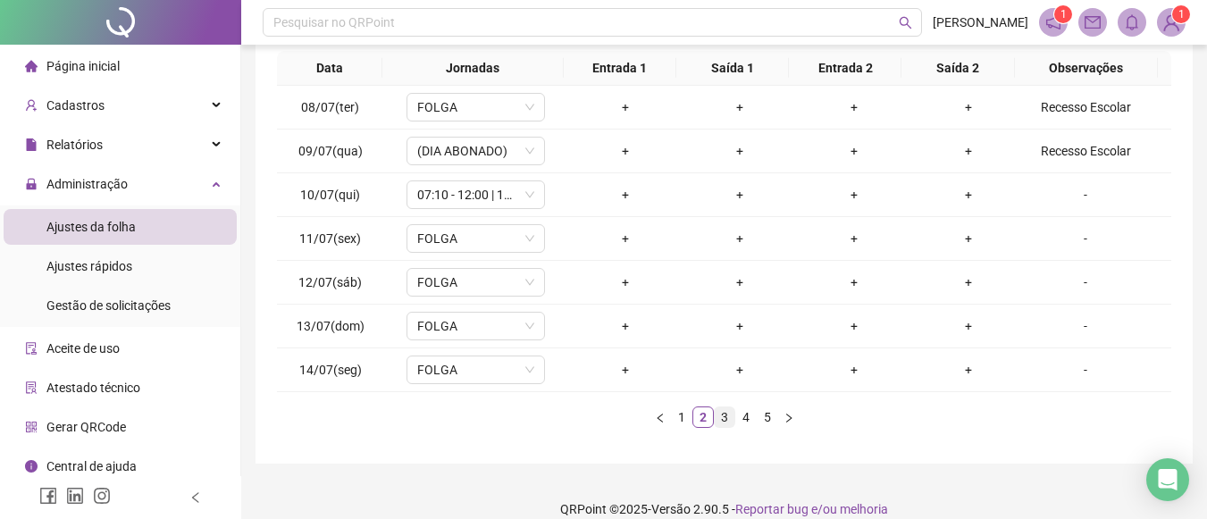
click at [724, 414] on link "3" at bounding box center [725, 417] width 20 height 20
click at [749, 414] on link "4" at bounding box center [746, 417] width 20 height 20
click at [763, 413] on link "5" at bounding box center [767, 417] width 20 height 20
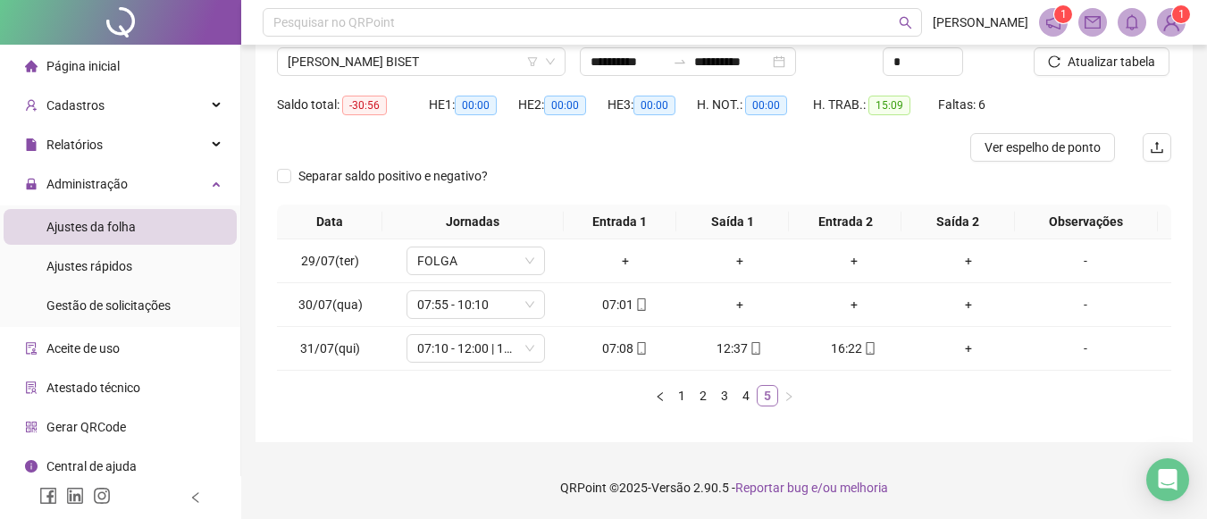
scroll to position [144, 0]
click at [763, 413] on div "Data Jornadas Entrada 1 Saída 1 Entrada 2 Saída 2 Observações 29/07(ter) FOLGA …" at bounding box center [724, 313] width 894 height 216
click at [682, 401] on link "1" at bounding box center [682, 396] width 20 height 20
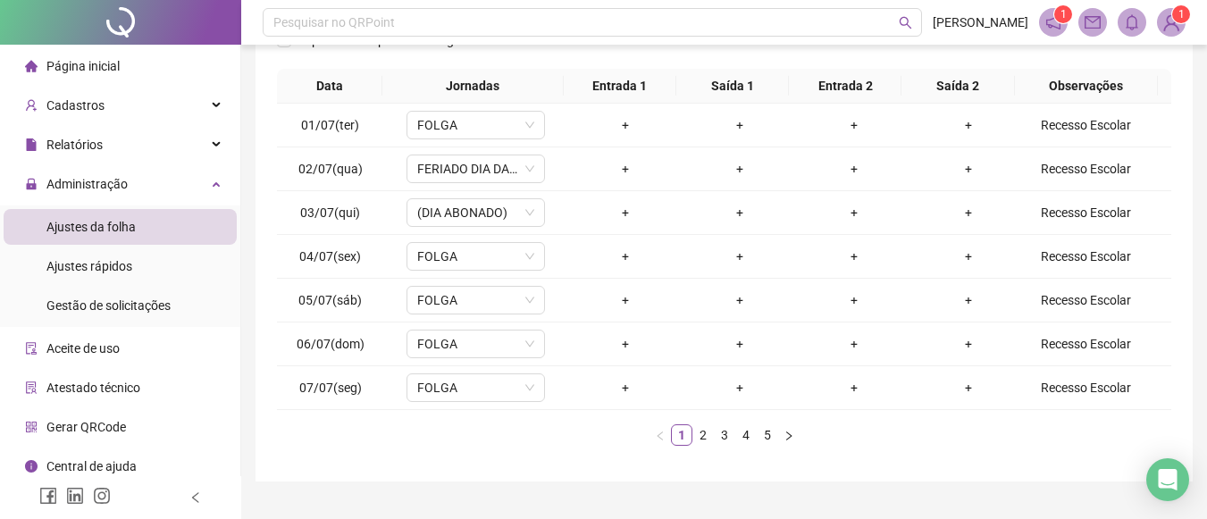
scroll to position [282, 0]
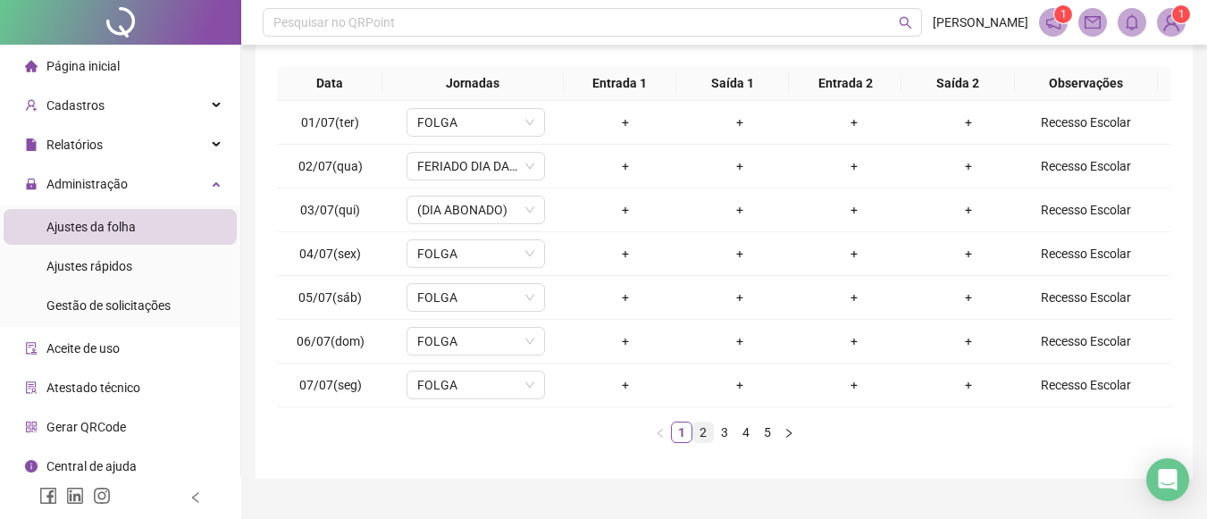
click at [707, 427] on link "2" at bounding box center [703, 433] width 20 height 20
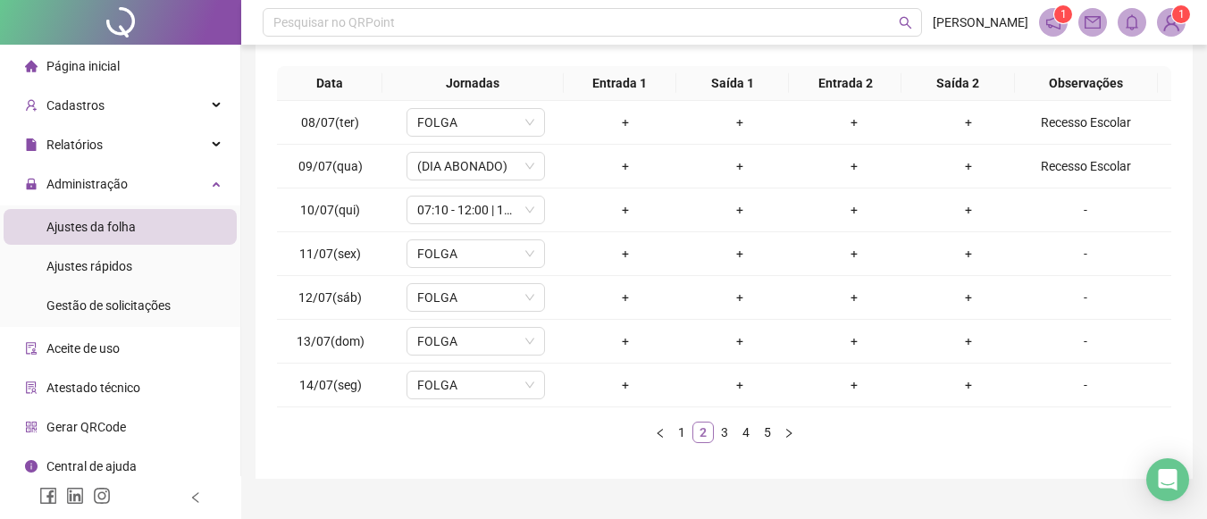
click at [707, 427] on link "2" at bounding box center [703, 433] width 20 height 20
